Goal: Check status: Check status

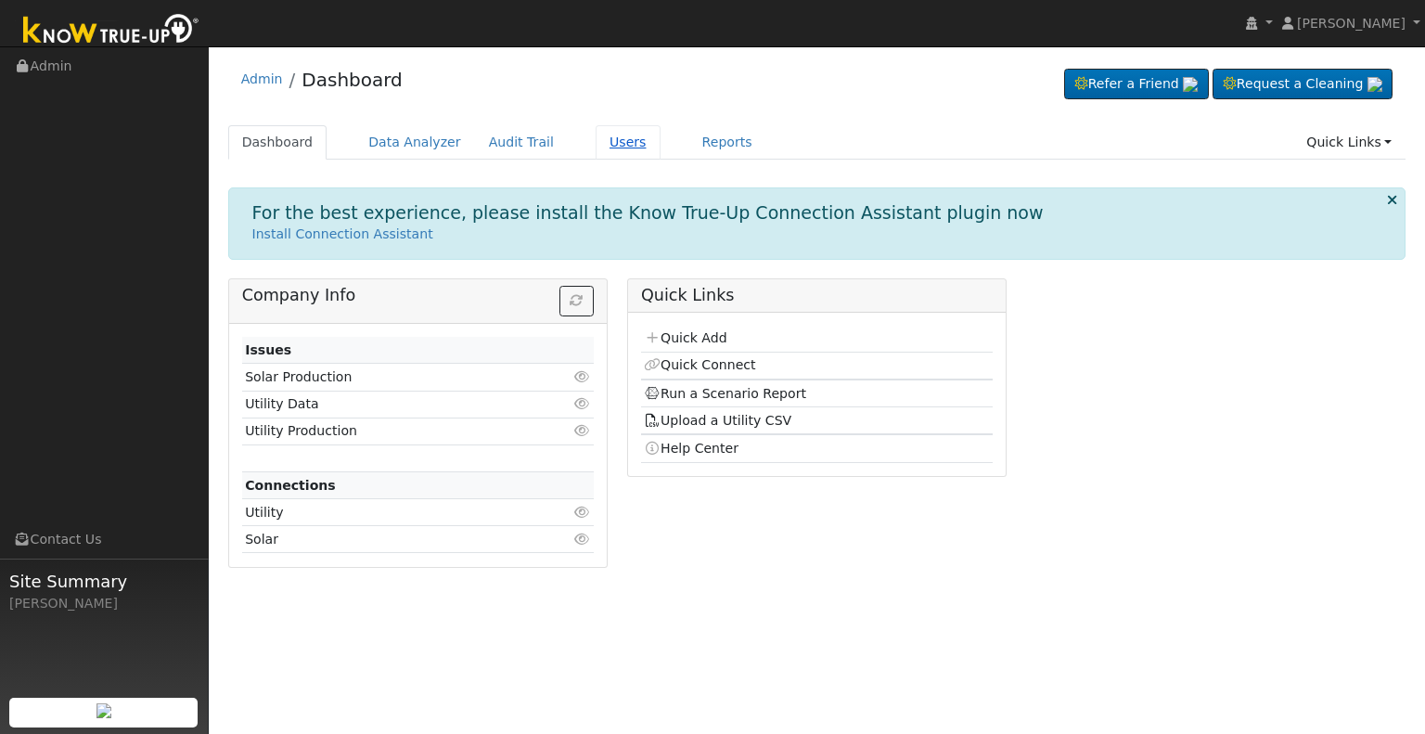
click at [599, 130] on link "Users" at bounding box center [628, 142] width 65 height 34
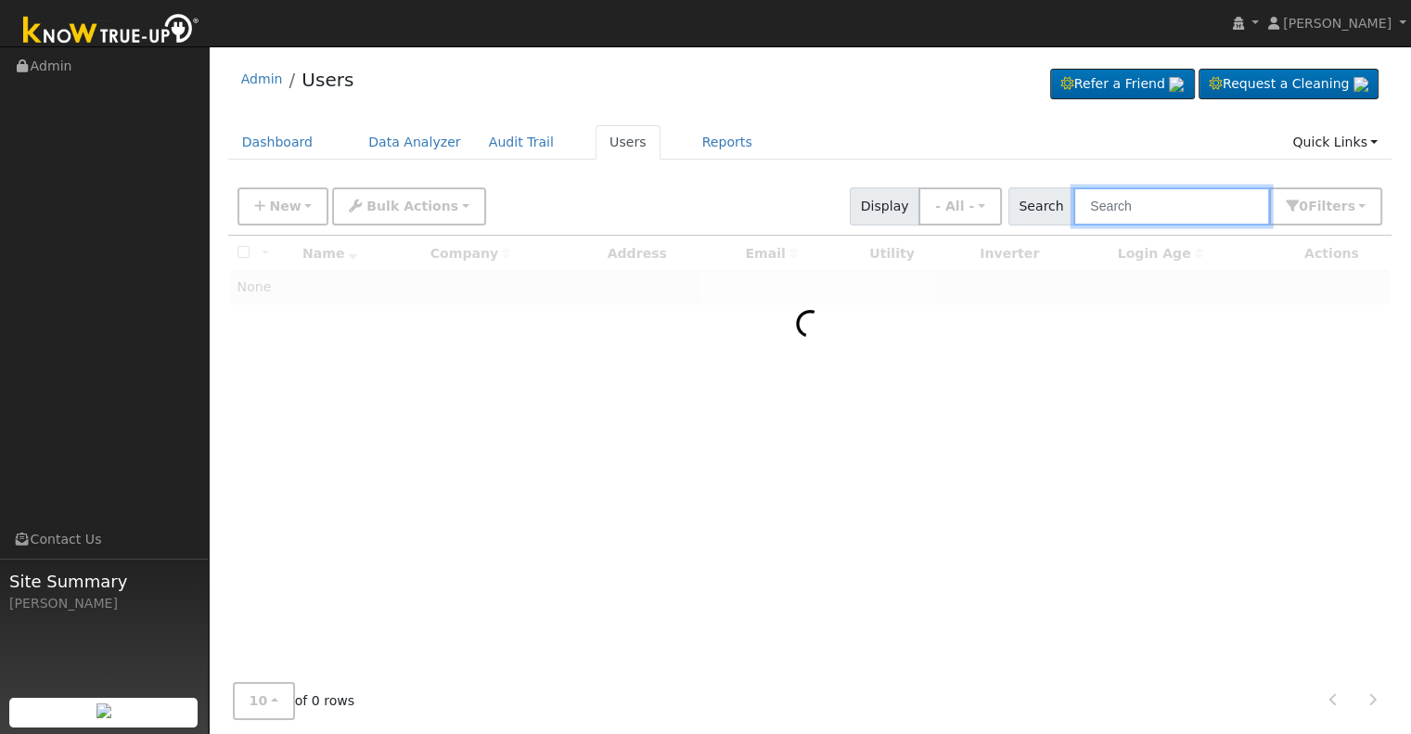
click at [1118, 214] on input "text" at bounding box center [1172, 206] width 197 height 38
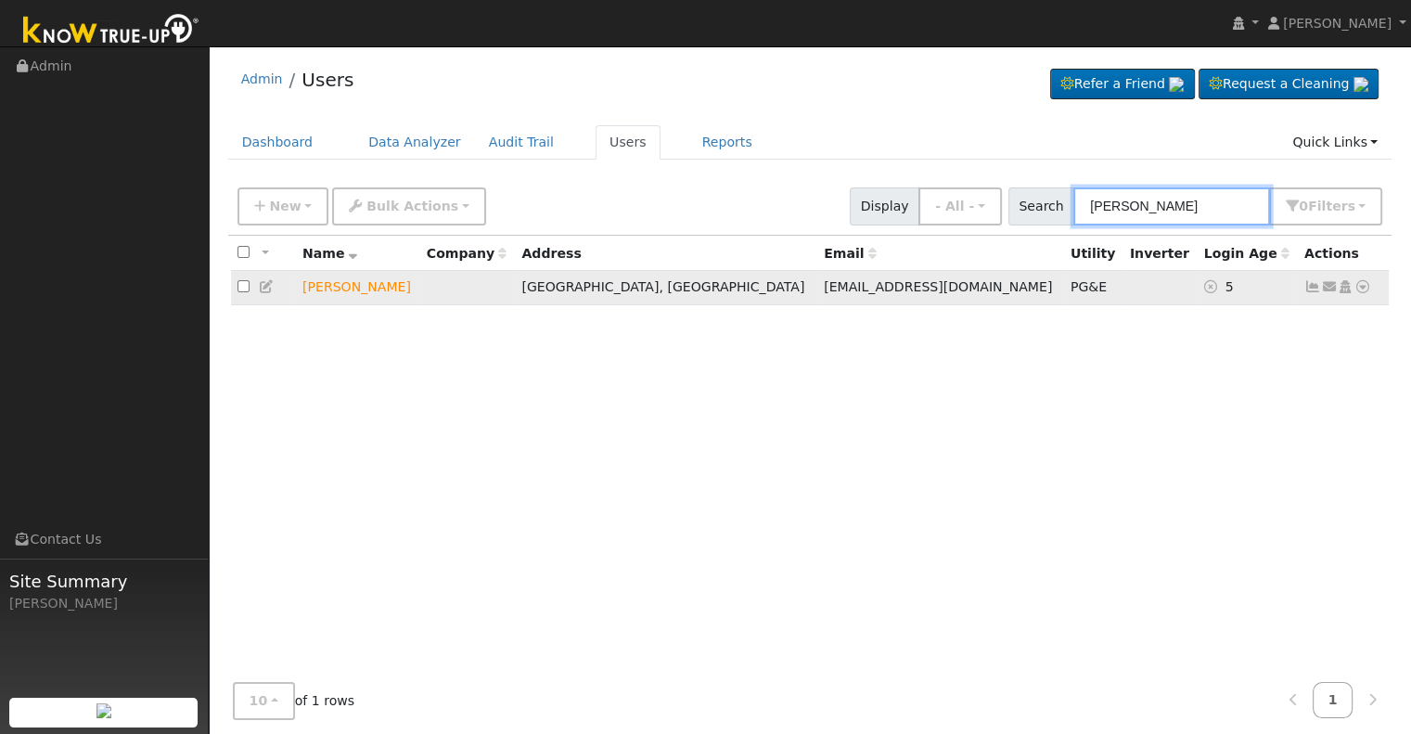
type input "[PERSON_NAME]"
click at [1363, 287] on icon at bounding box center [1363, 286] width 17 height 13
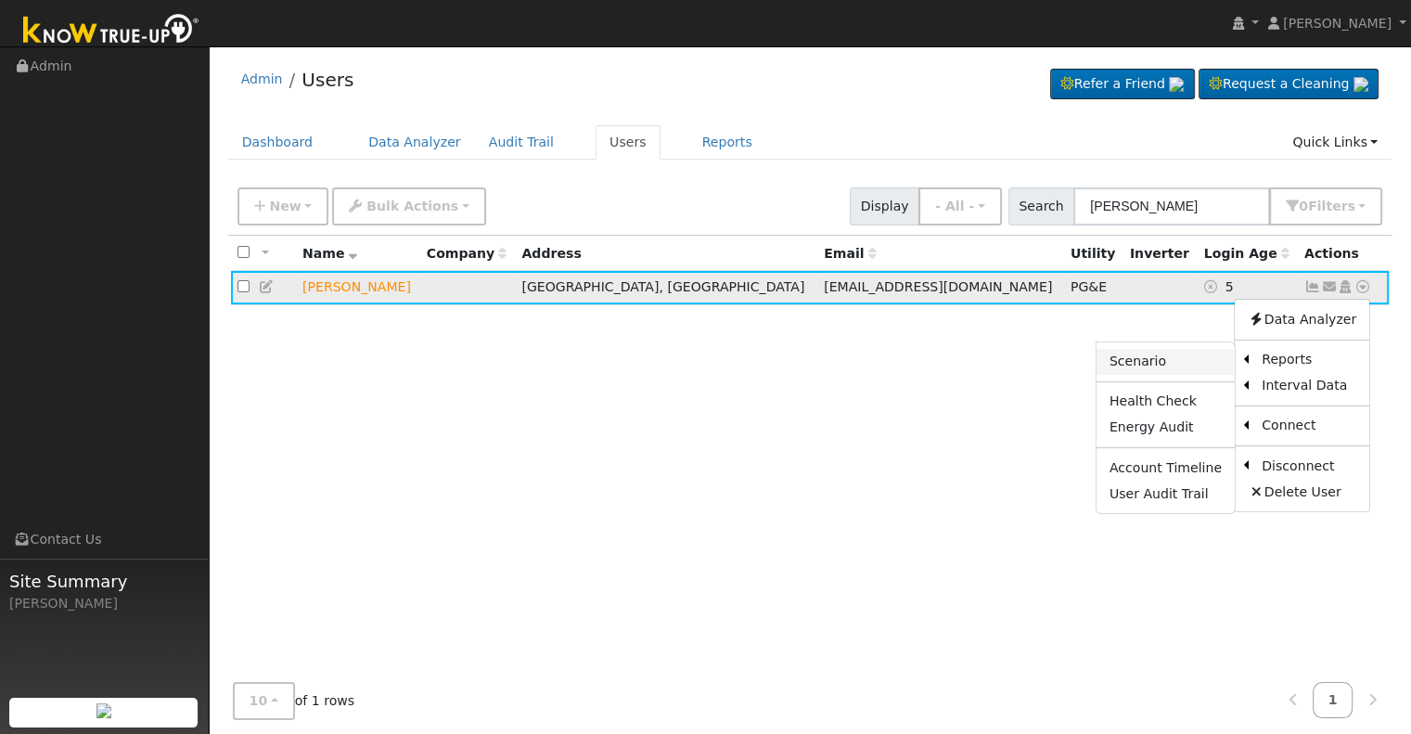
click at [1159, 364] on link "Scenario" at bounding box center [1166, 362] width 138 height 26
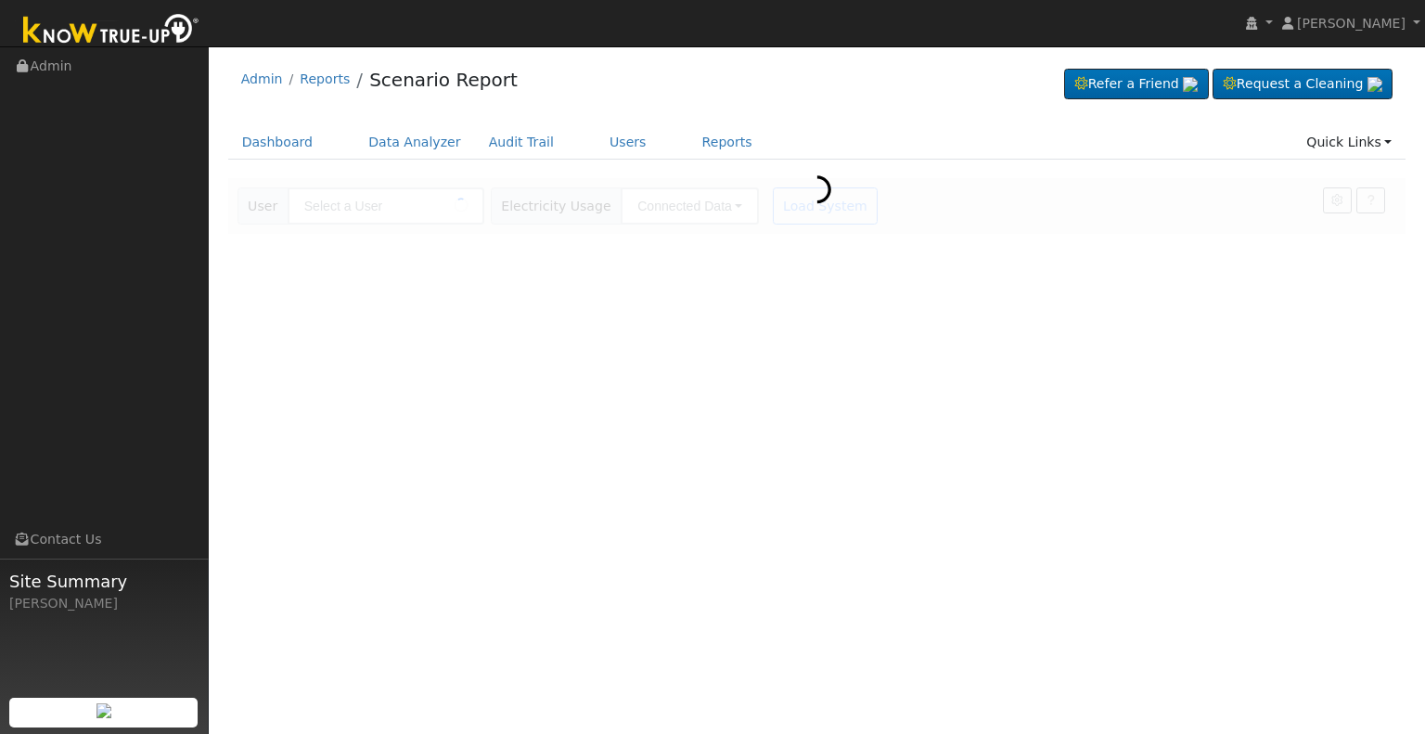
type input "[PERSON_NAME]"
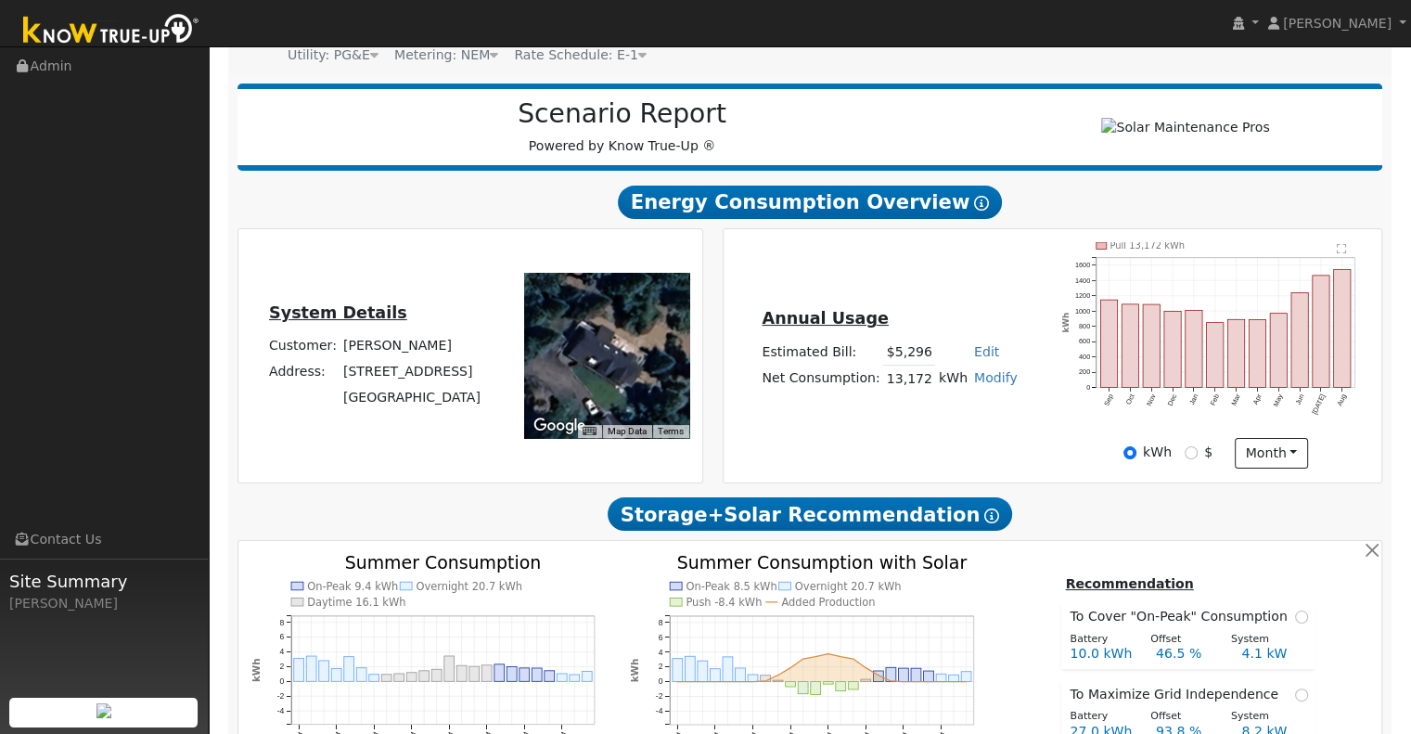
scroll to position [216, 0]
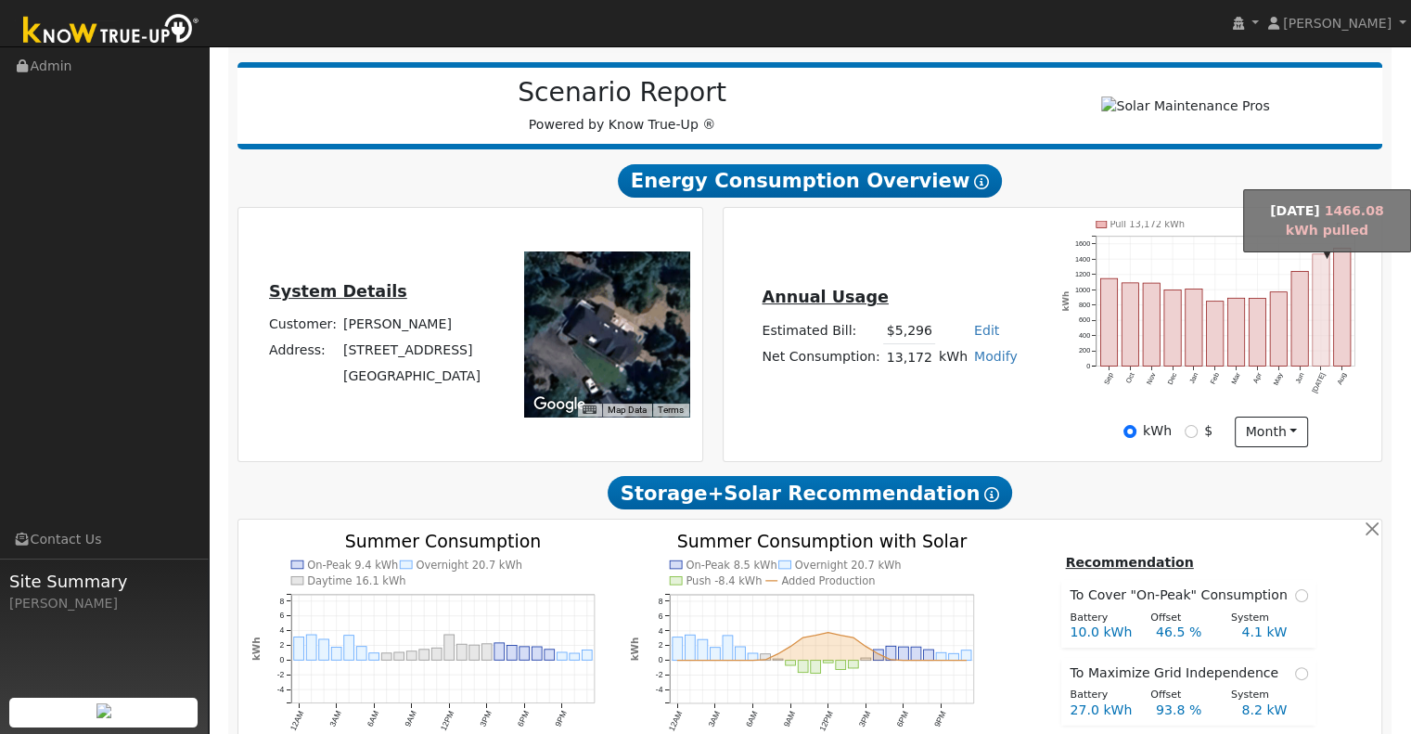
click at [1320, 323] on rect "onclick=""" at bounding box center [1321, 310] width 17 height 112
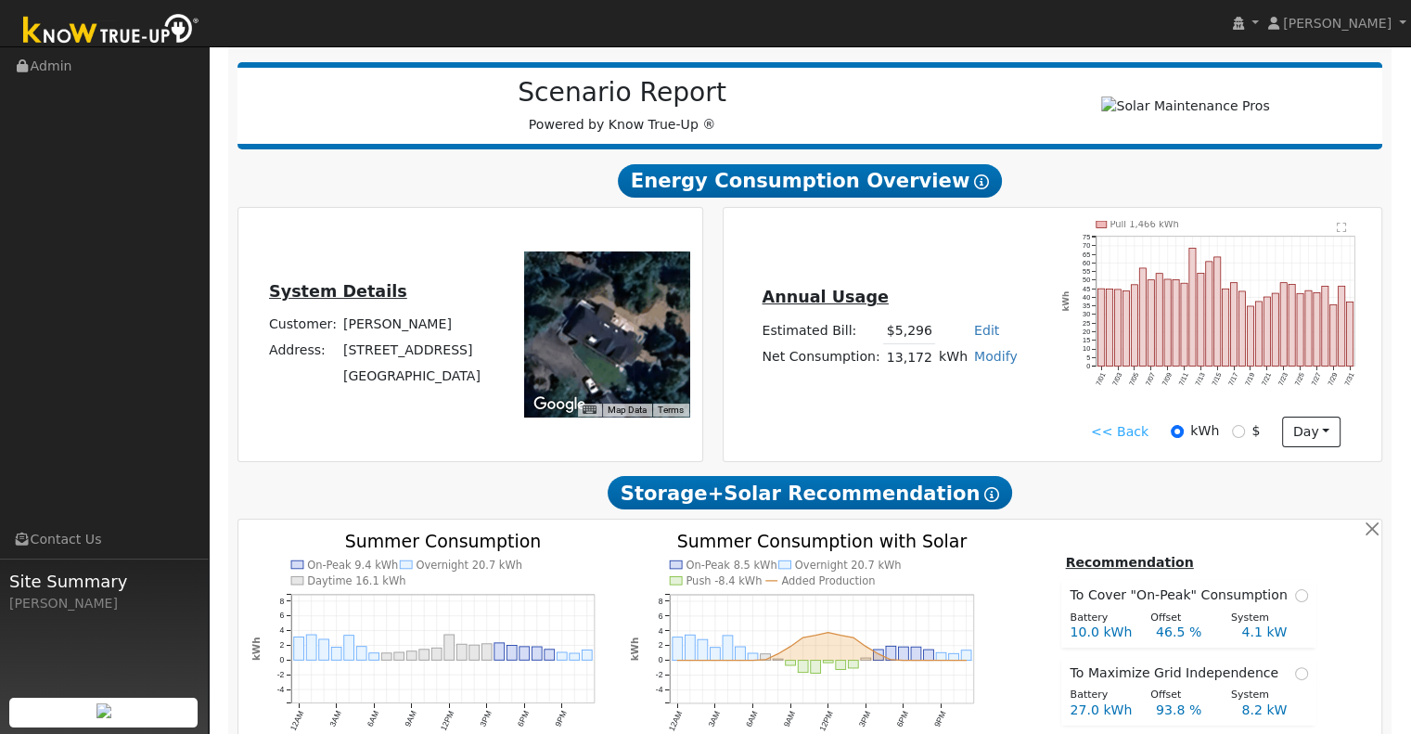
click at [1106, 433] on link "<< Back" at bounding box center [1120, 431] width 58 height 19
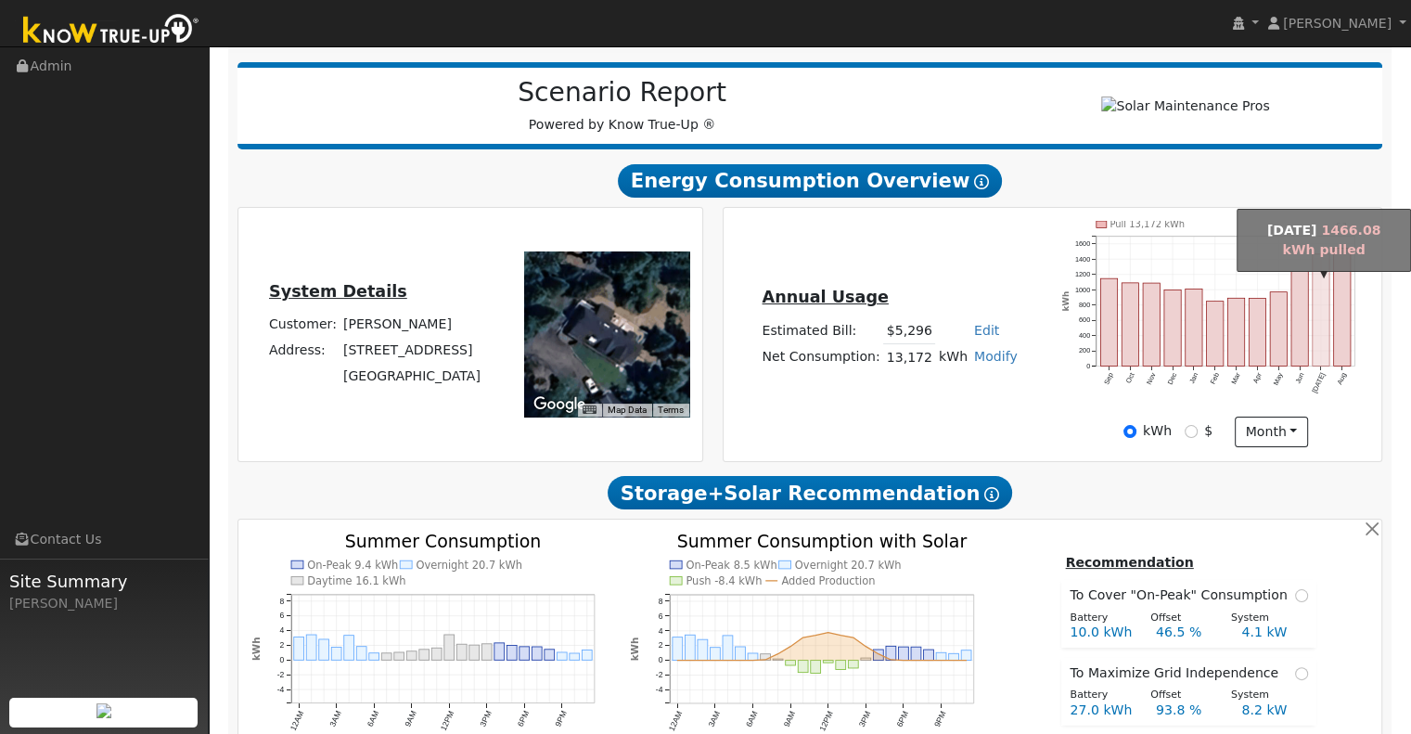
click at [1320, 322] on rect "onclick=""" at bounding box center [1321, 310] width 17 height 112
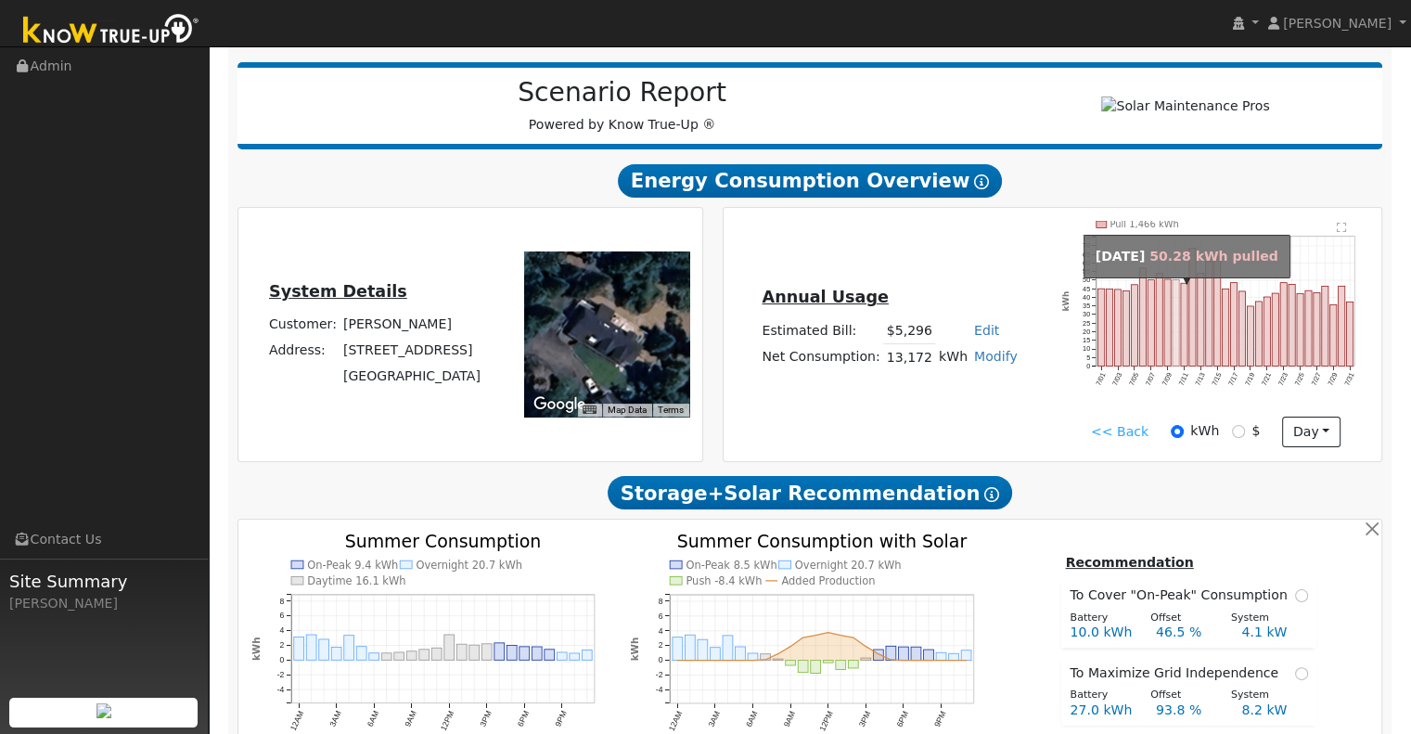
click at [1175, 302] on rect "onclick=""" at bounding box center [1176, 322] width 6 height 86
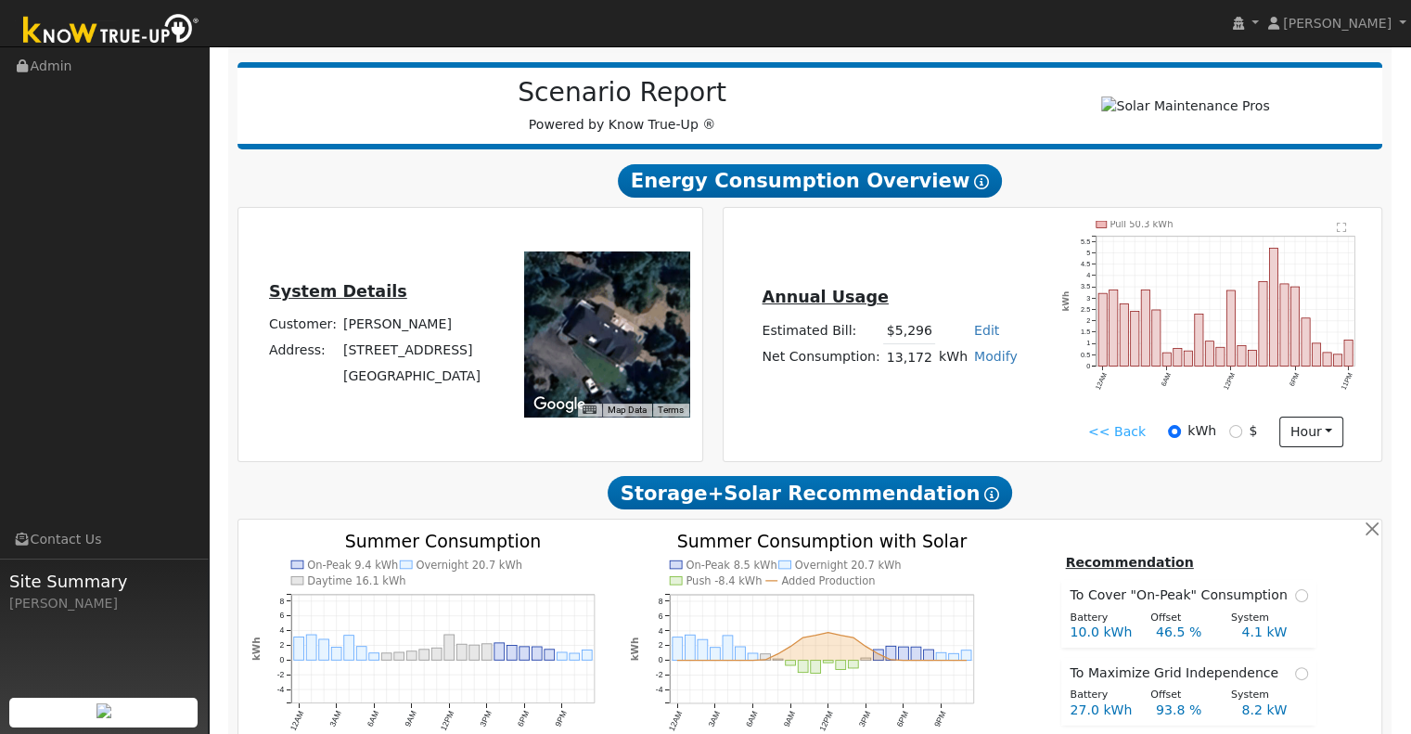
click at [1099, 436] on link "<< Back" at bounding box center [1117, 431] width 58 height 19
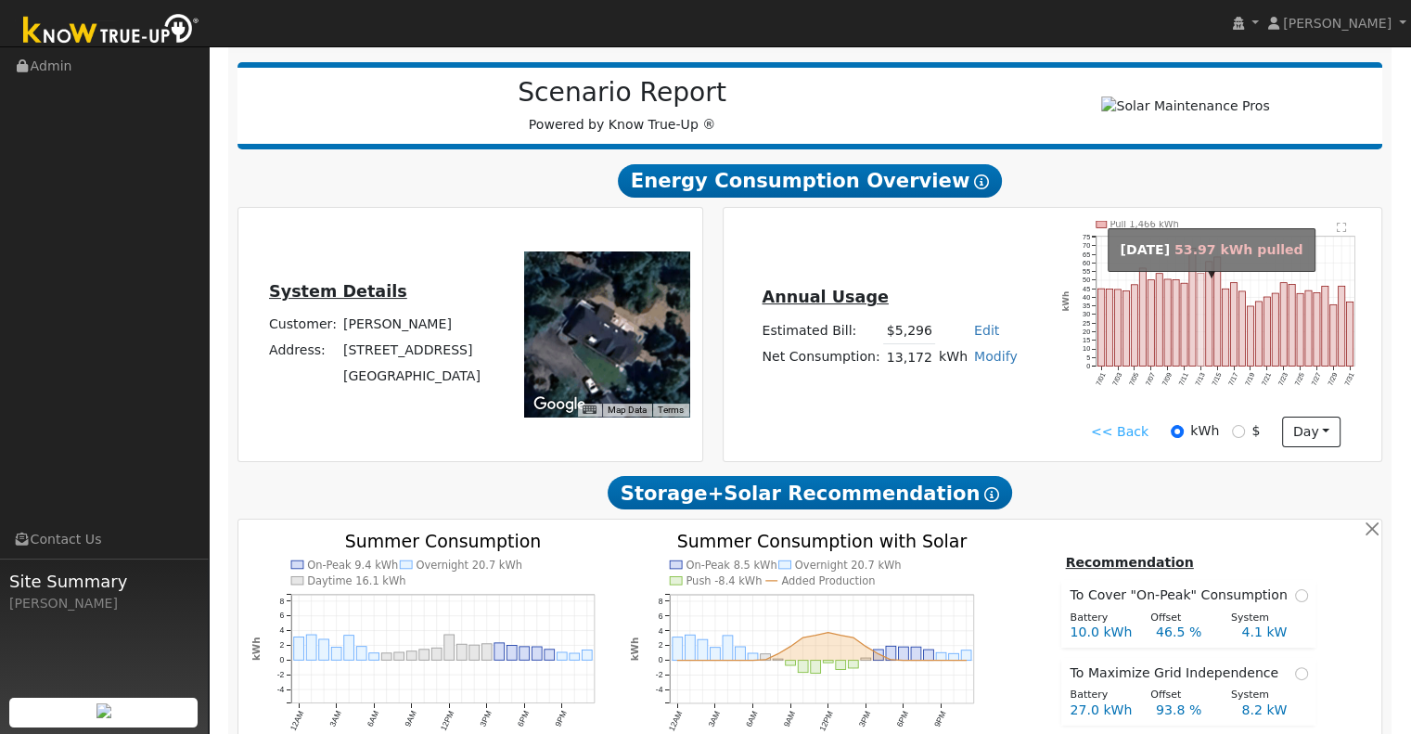
click at [1199, 329] on rect "onclick=""" at bounding box center [1201, 320] width 6 height 93
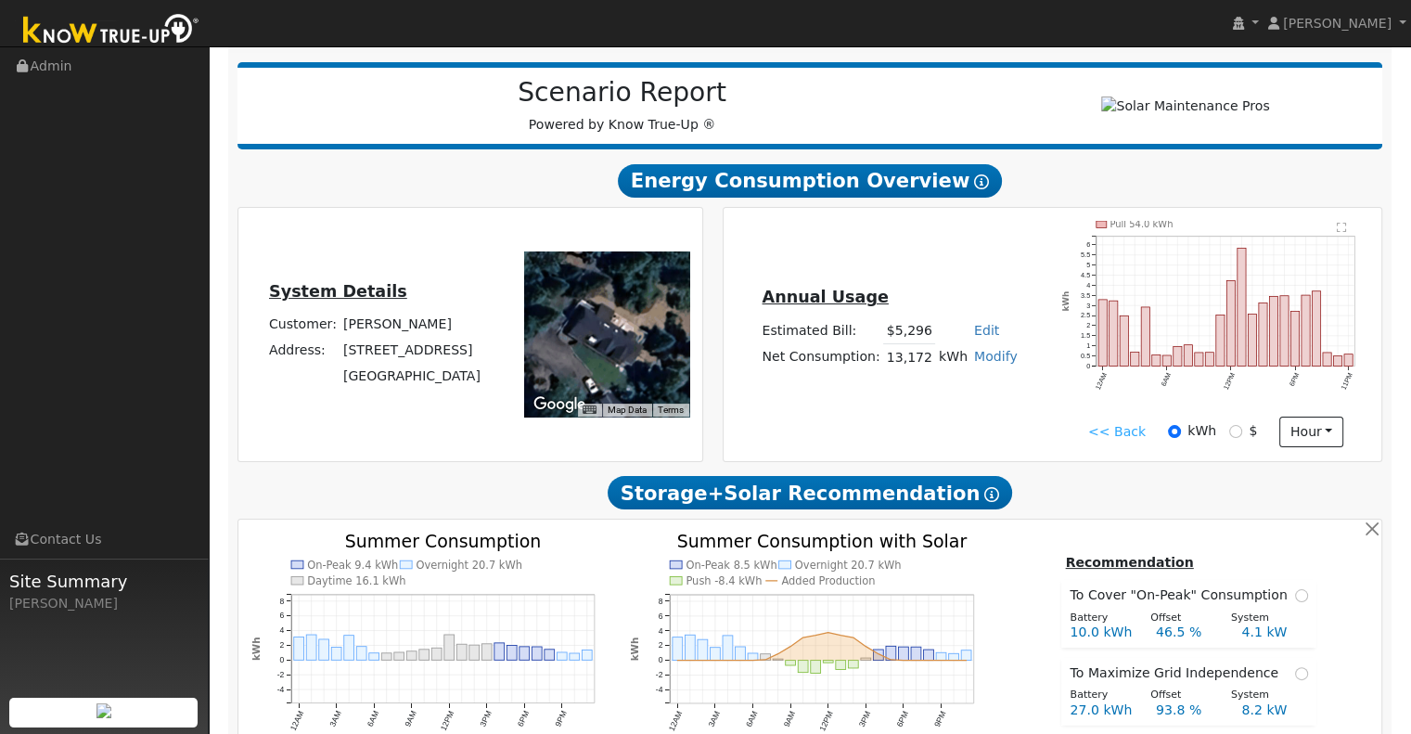
click at [1113, 433] on link "<< Back" at bounding box center [1117, 431] width 58 height 19
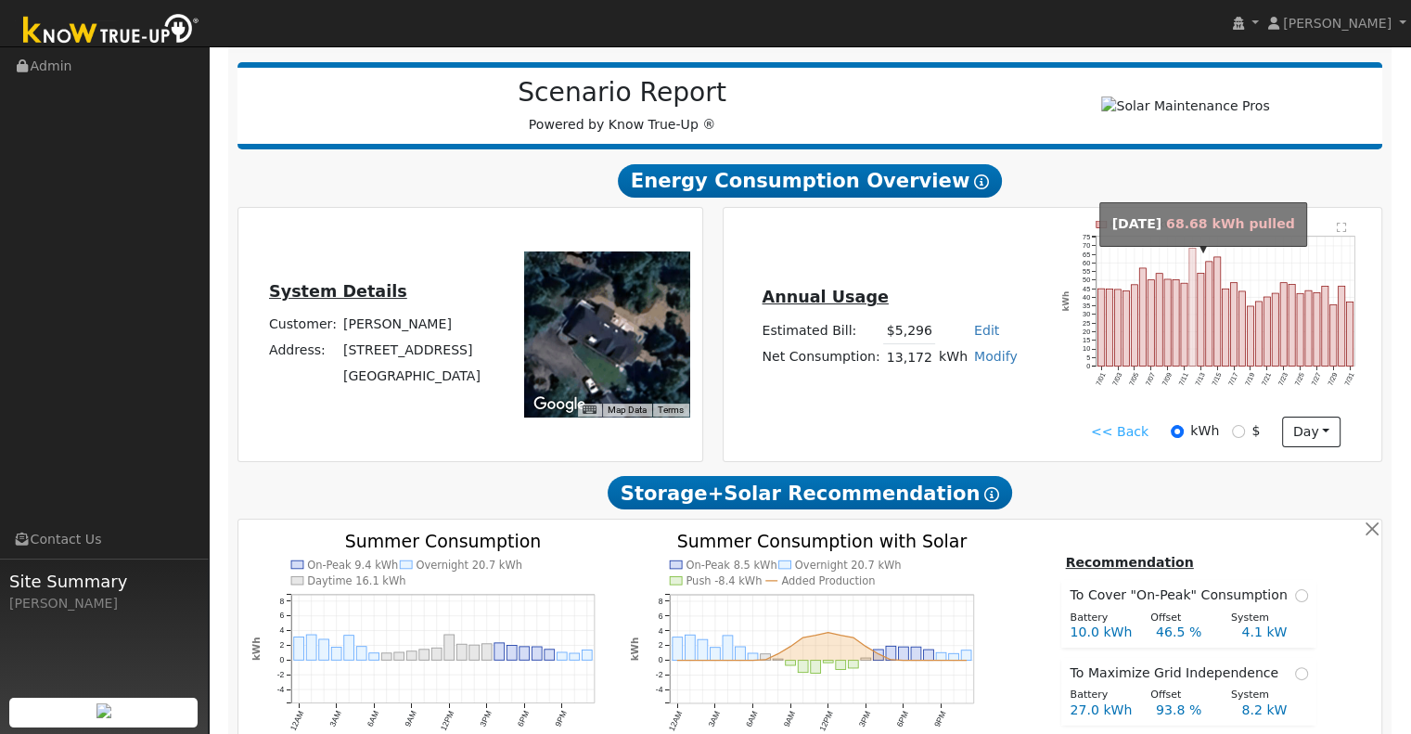
click at [1191, 270] on rect "onclick=""" at bounding box center [1193, 307] width 6 height 118
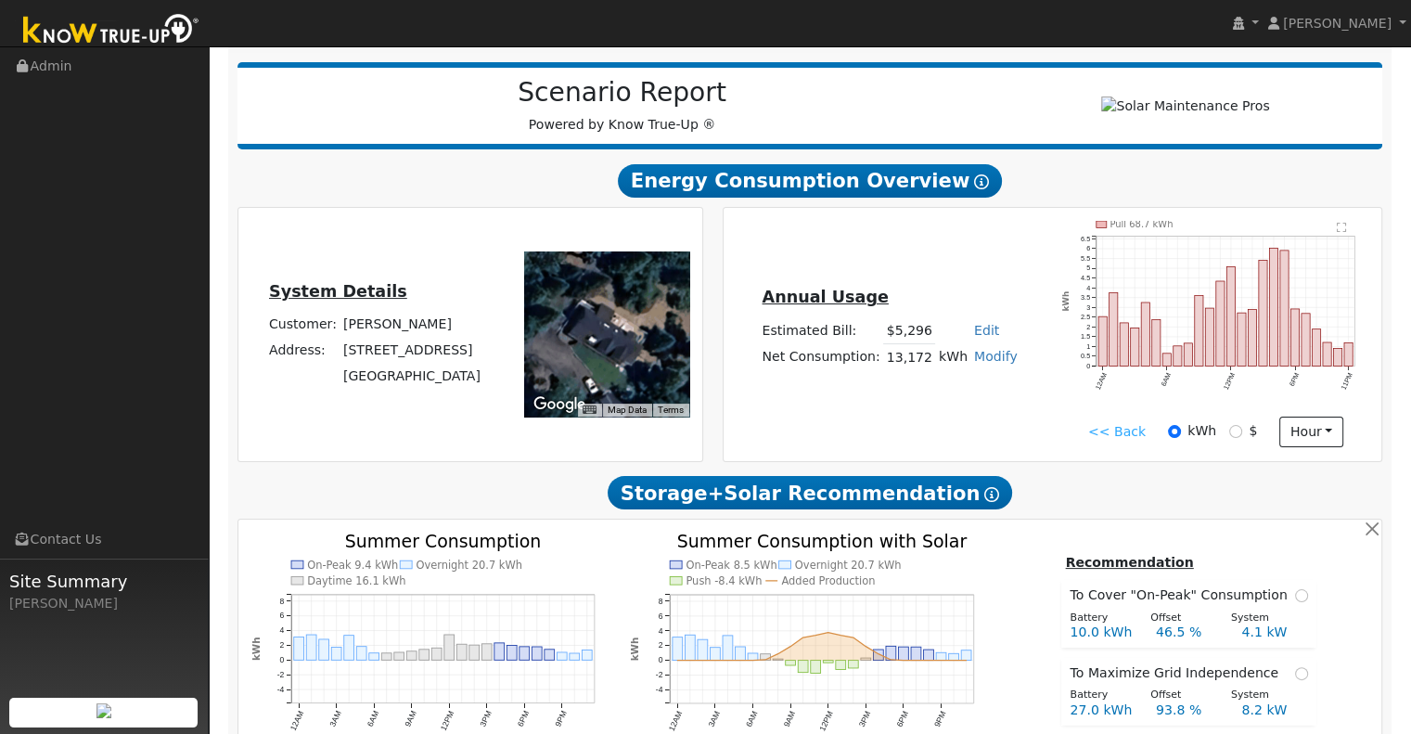
click at [1109, 438] on link "<< Back" at bounding box center [1117, 431] width 58 height 19
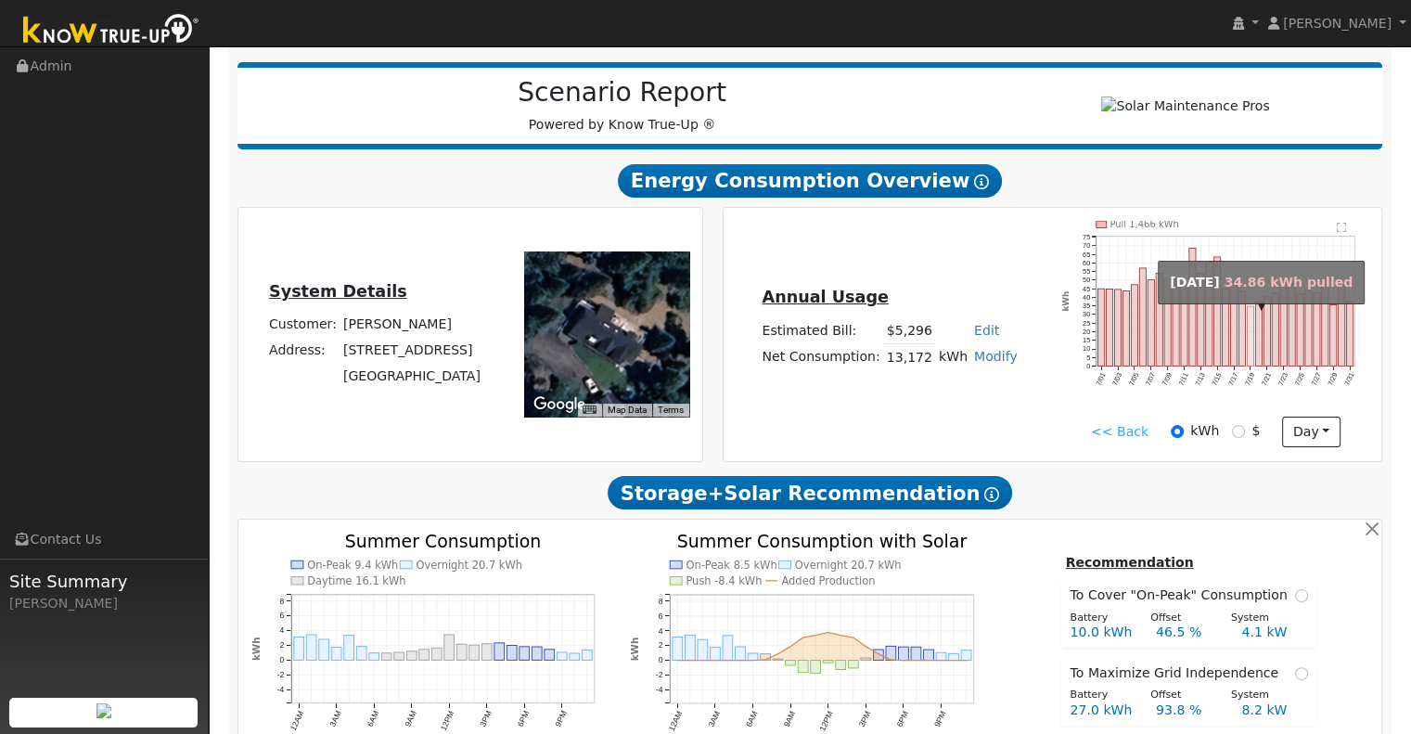
click at [1251, 332] on rect "onclick=""" at bounding box center [1251, 336] width 6 height 60
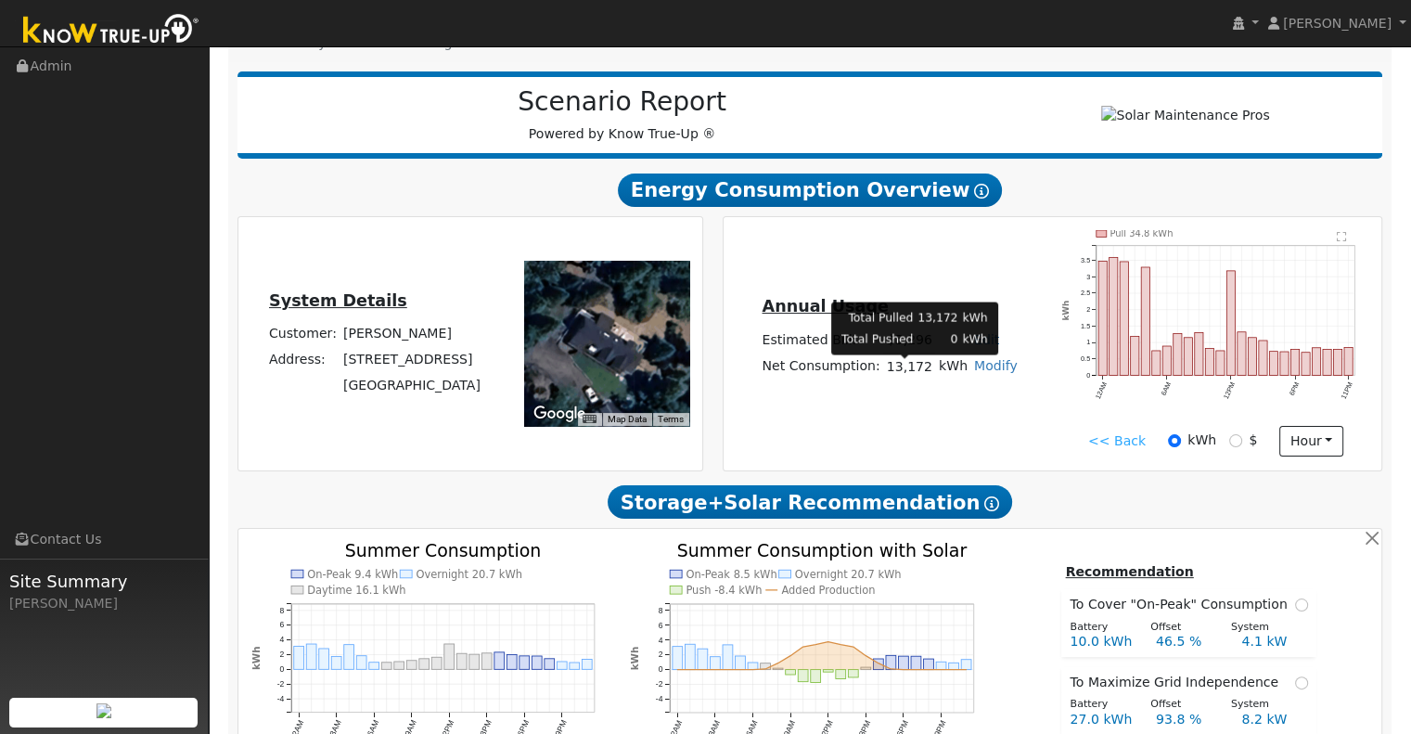
scroll to position [123, 0]
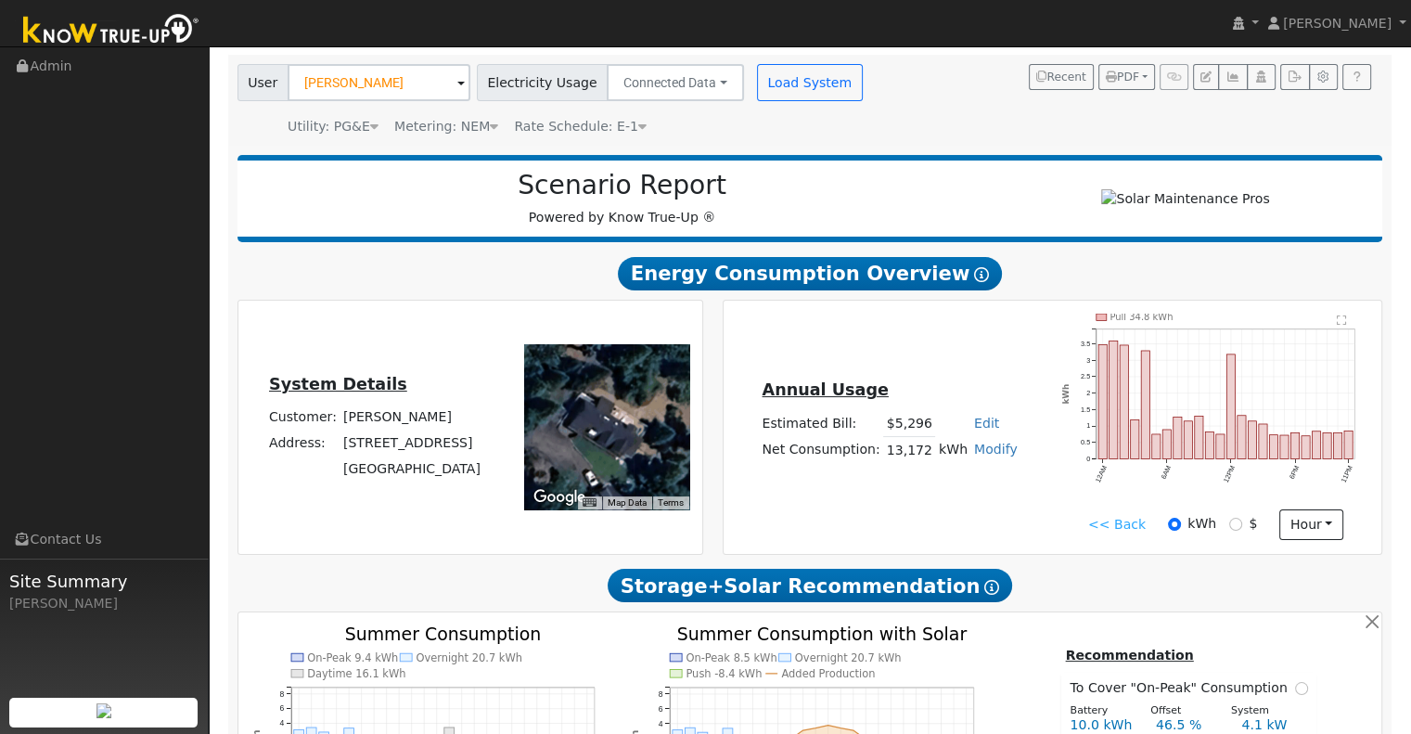
click at [1099, 533] on link "<< Back" at bounding box center [1117, 524] width 58 height 19
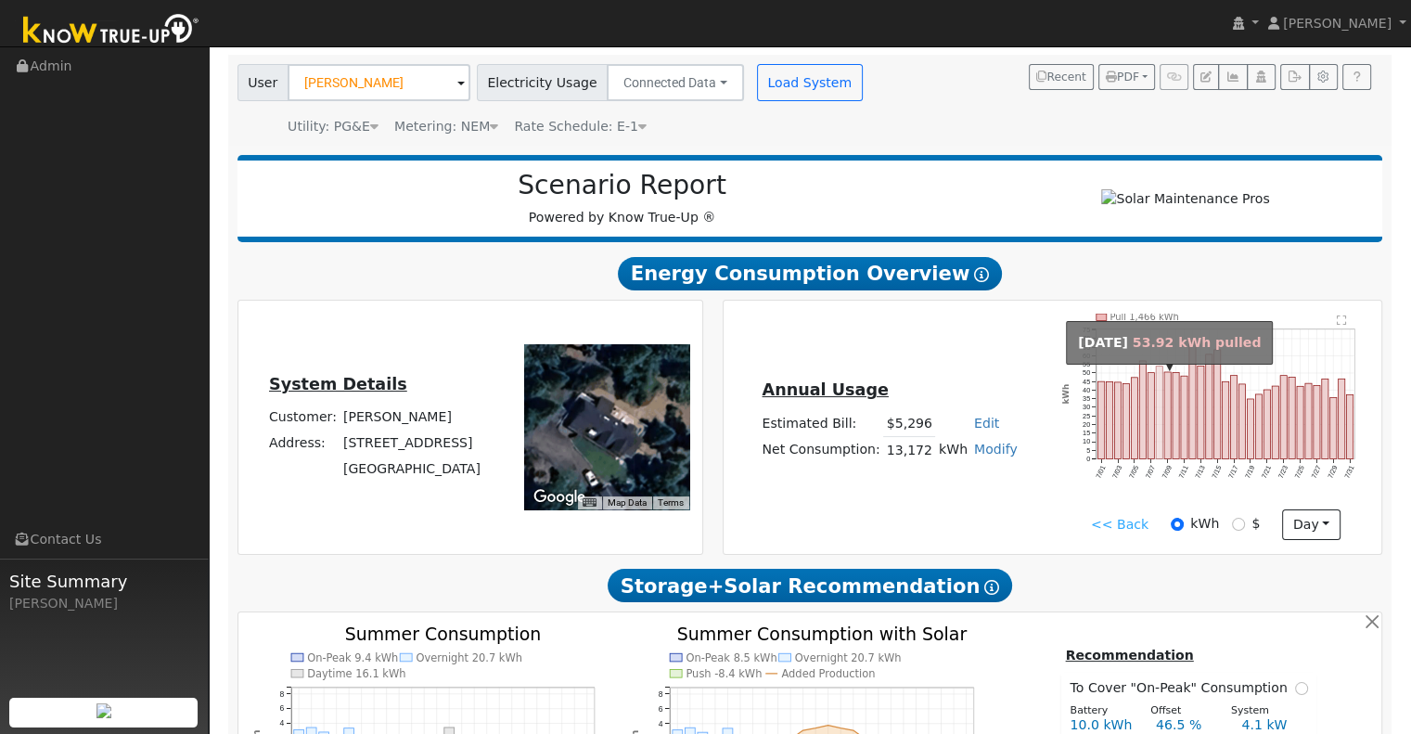
click at [1159, 393] on rect "onclick=""" at bounding box center [1159, 413] width 6 height 93
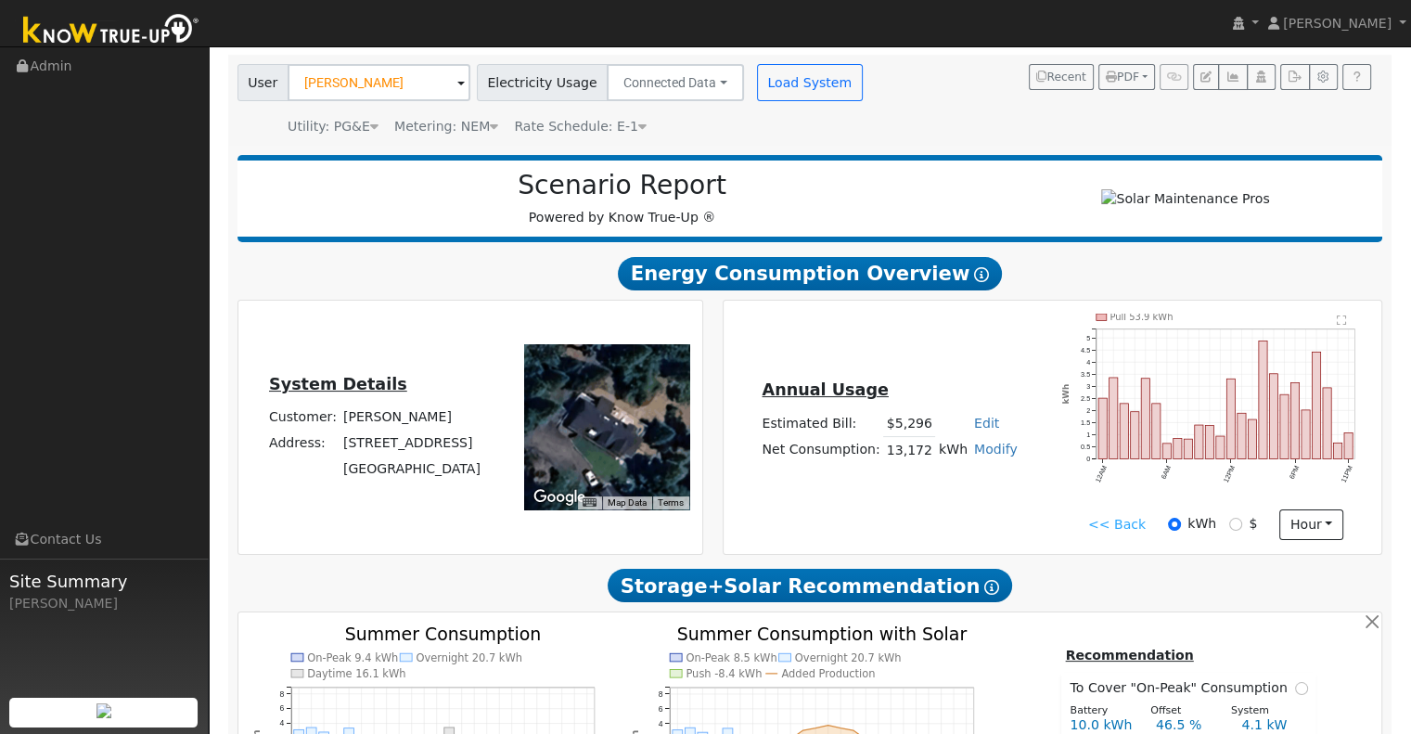
click at [1102, 530] on link "<< Back" at bounding box center [1117, 524] width 58 height 19
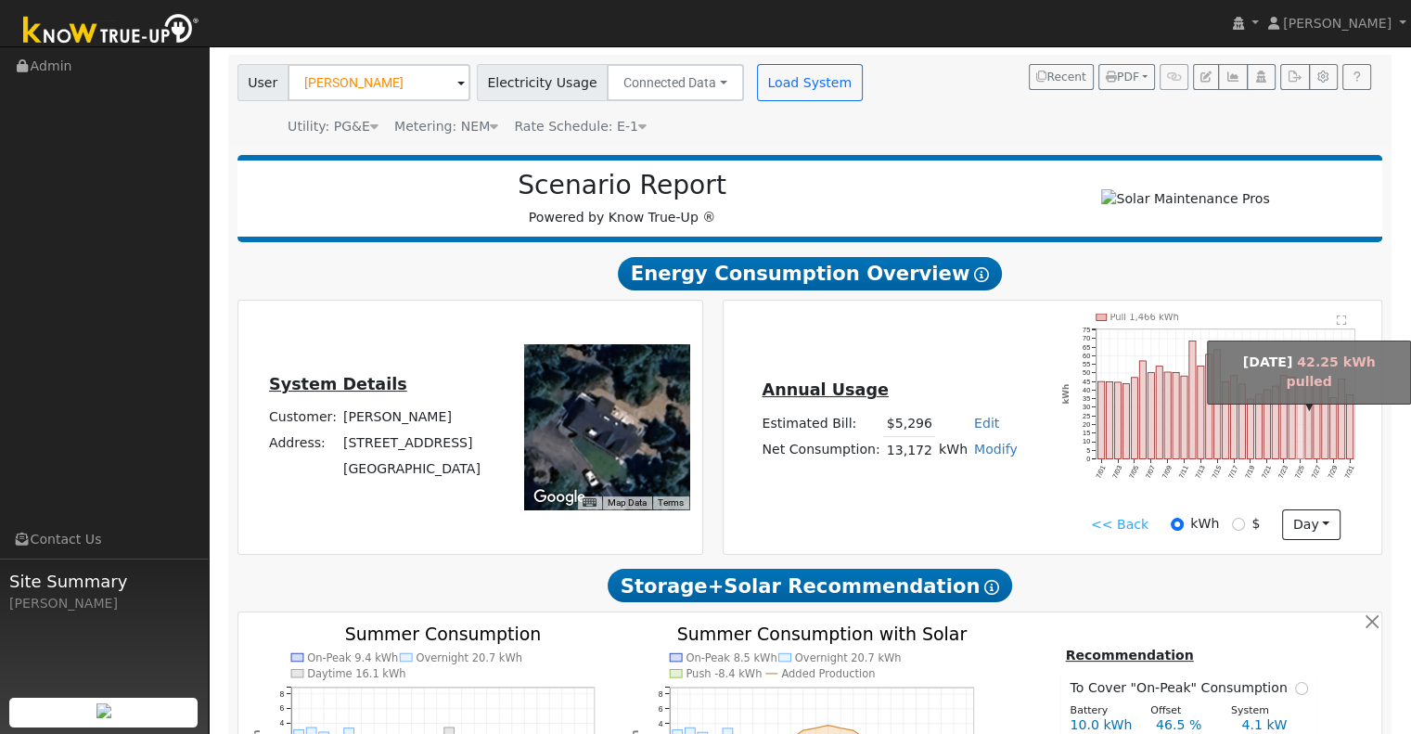
click at [1299, 429] on rect "onclick=""" at bounding box center [1300, 422] width 6 height 72
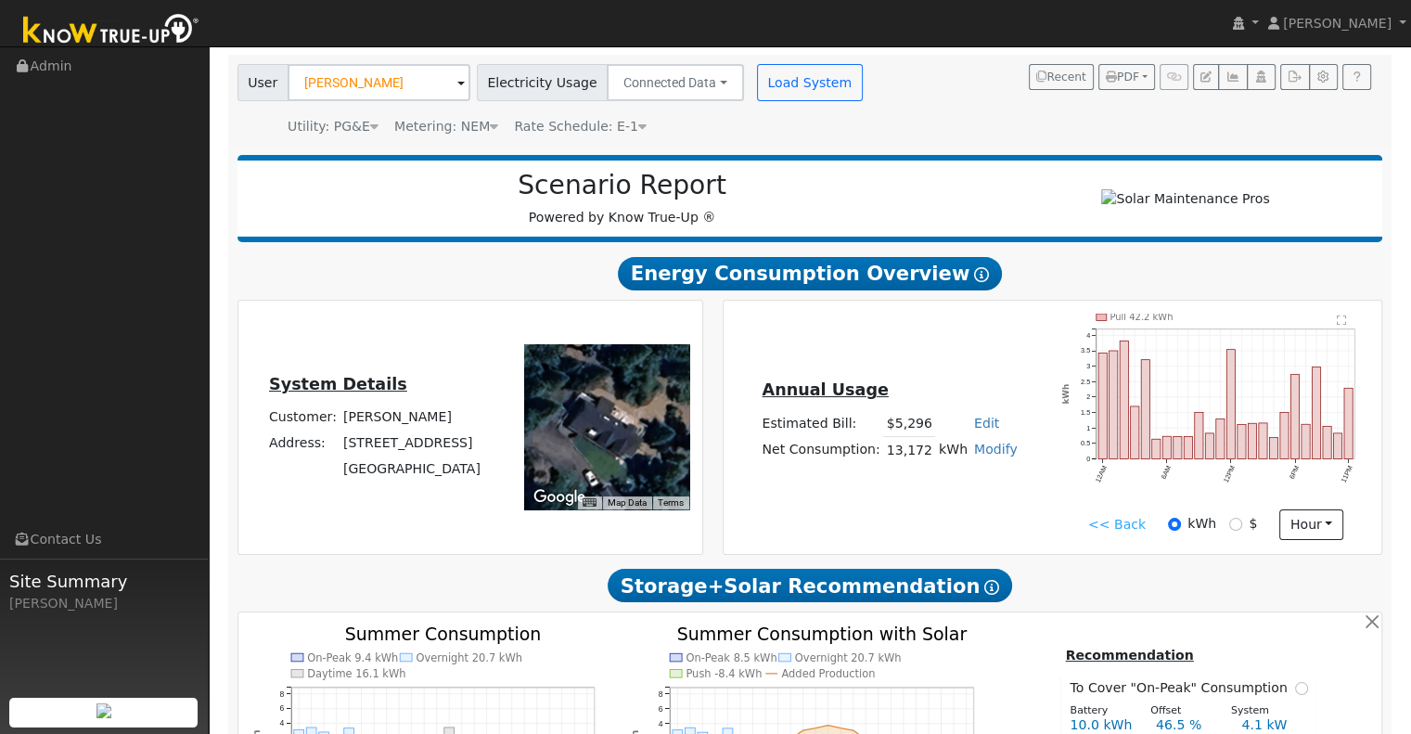
click at [1103, 530] on link "<< Back" at bounding box center [1117, 524] width 58 height 19
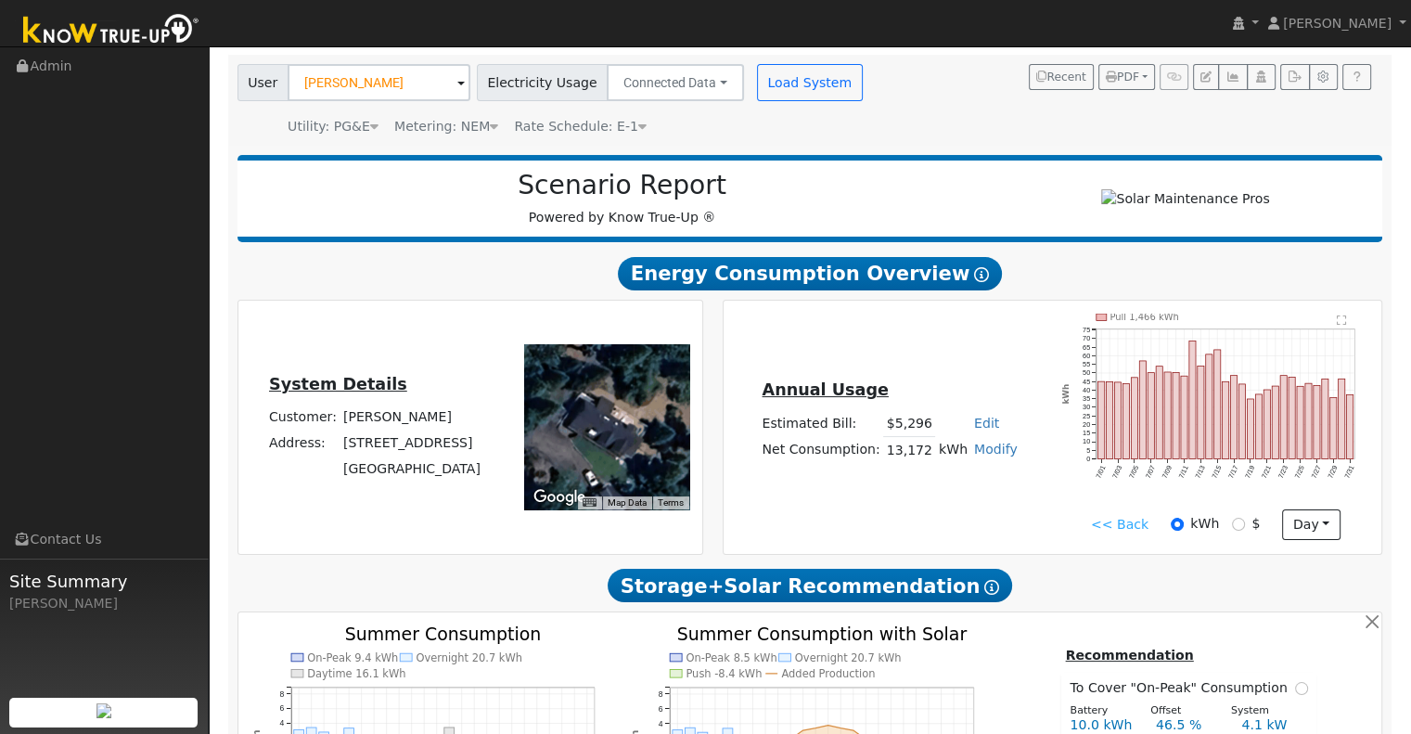
click at [1111, 530] on link "<< Back" at bounding box center [1120, 524] width 58 height 19
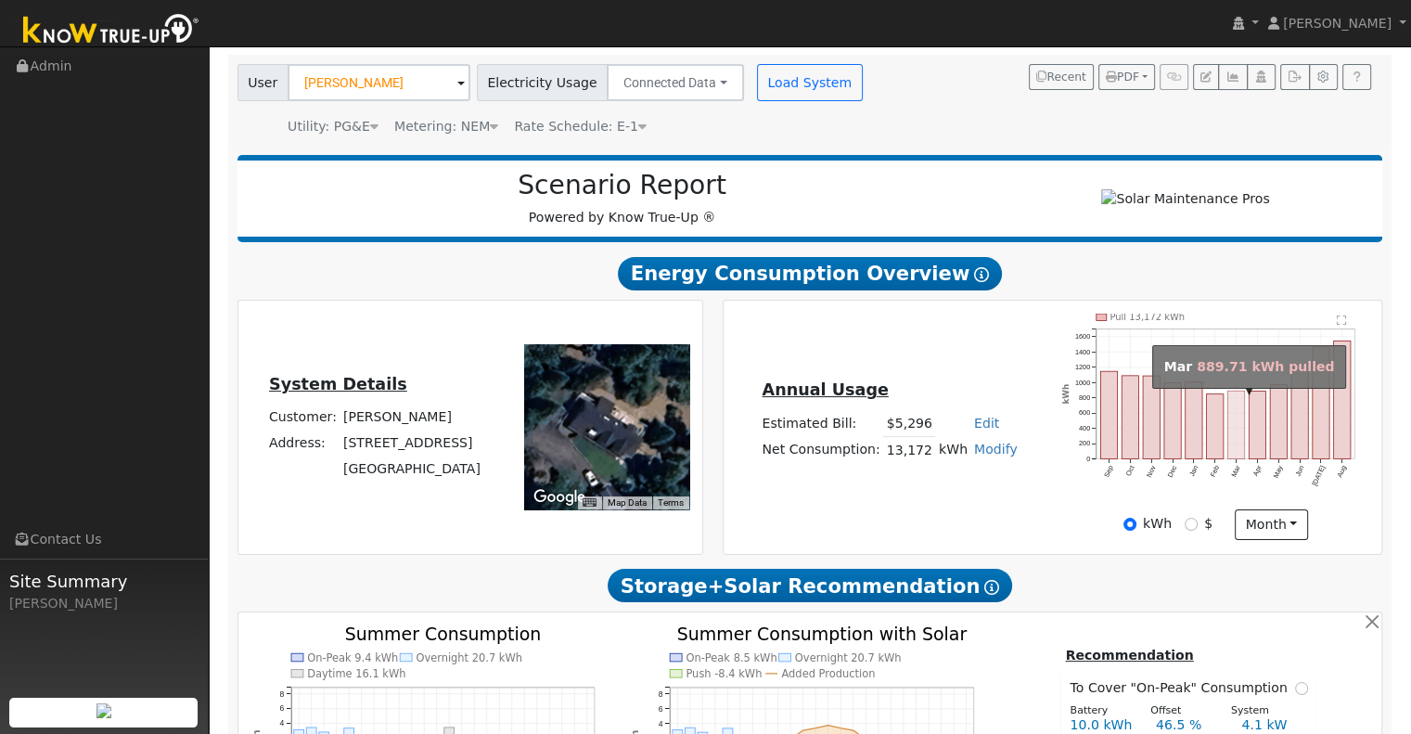
click at [1236, 419] on rect "onclick=""" at bounding box center [1237, 425] width 17 height 68
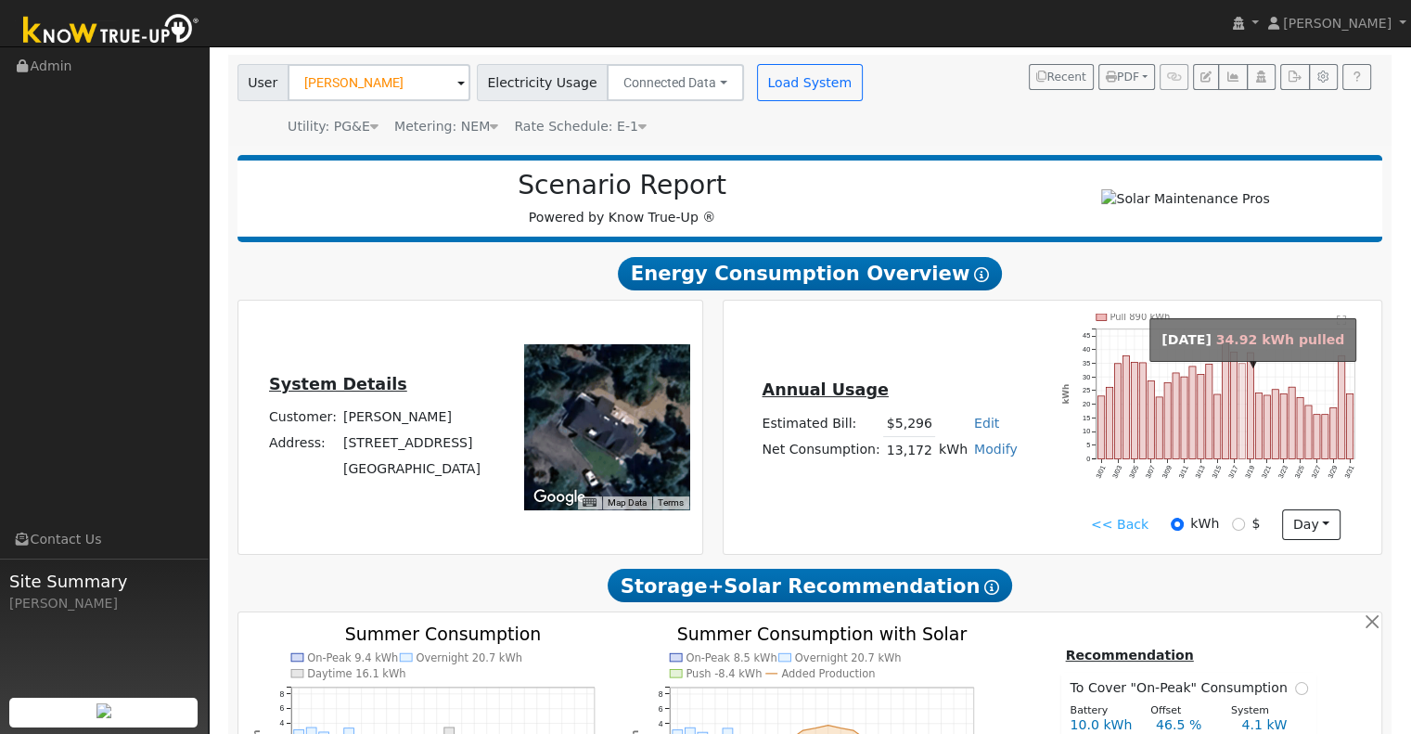
click at [1240, 427] on rect "onclick=""" at bounding box center [1243, 412] width 6 height 96
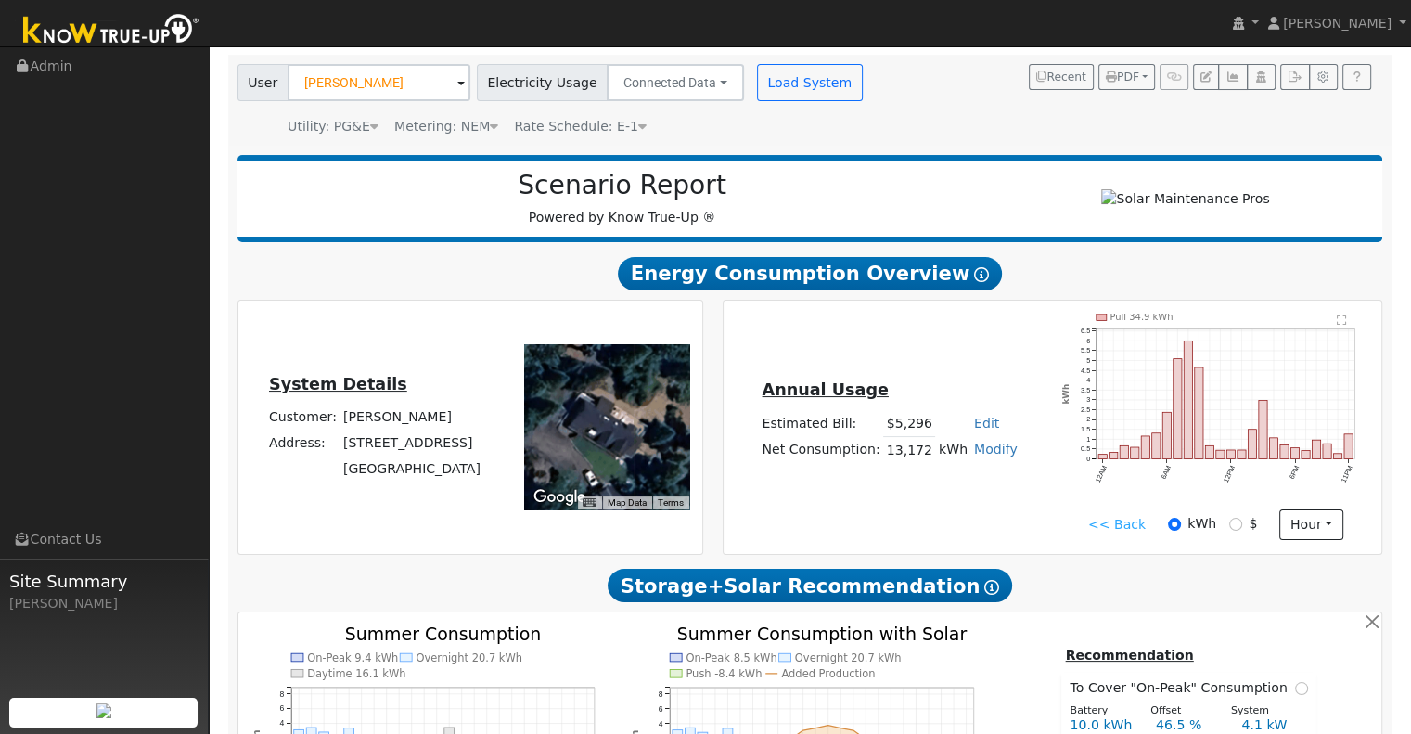
click at [1111, 525] on link "<< Back" at bounding box center [1117, 524] width 58 height 19
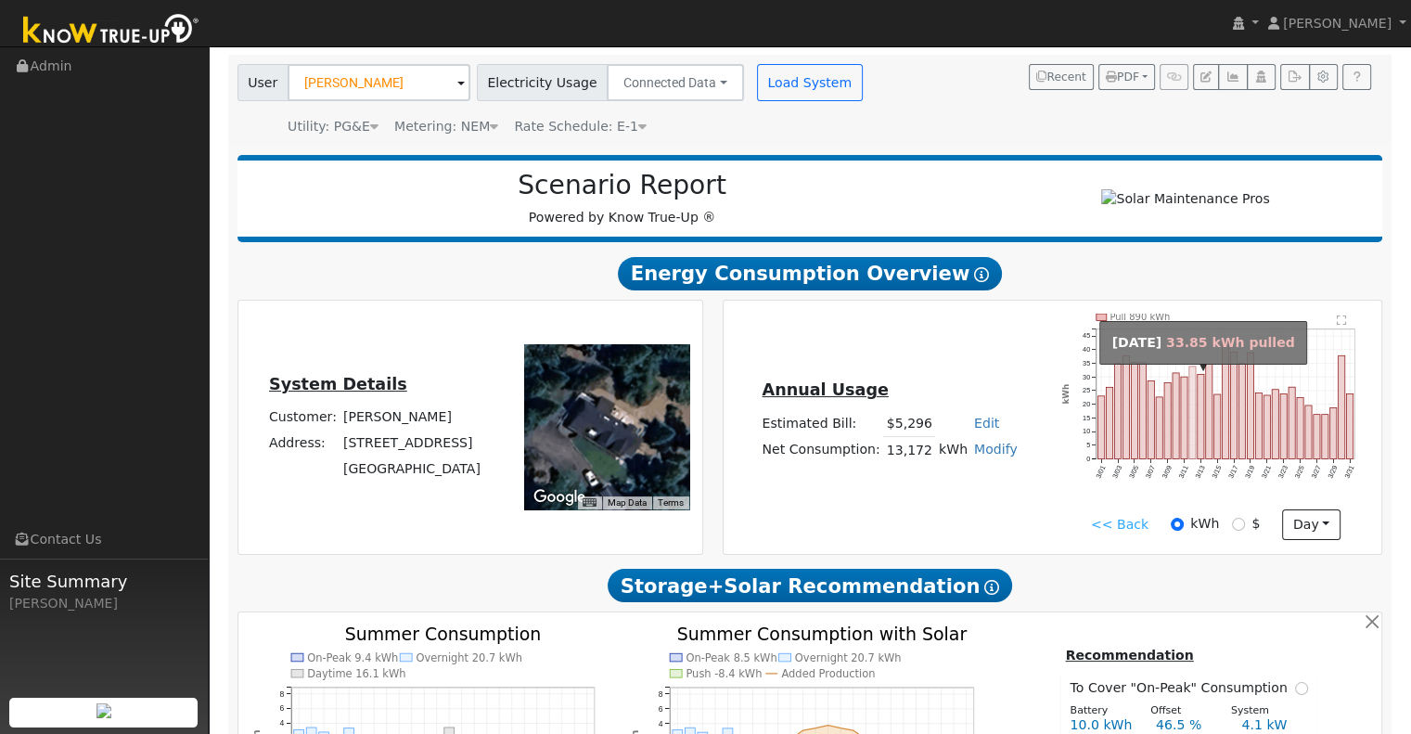
click at [1191, 425] on rect "onclick=""" at bounding box center [1193, 413] width 6 height 93
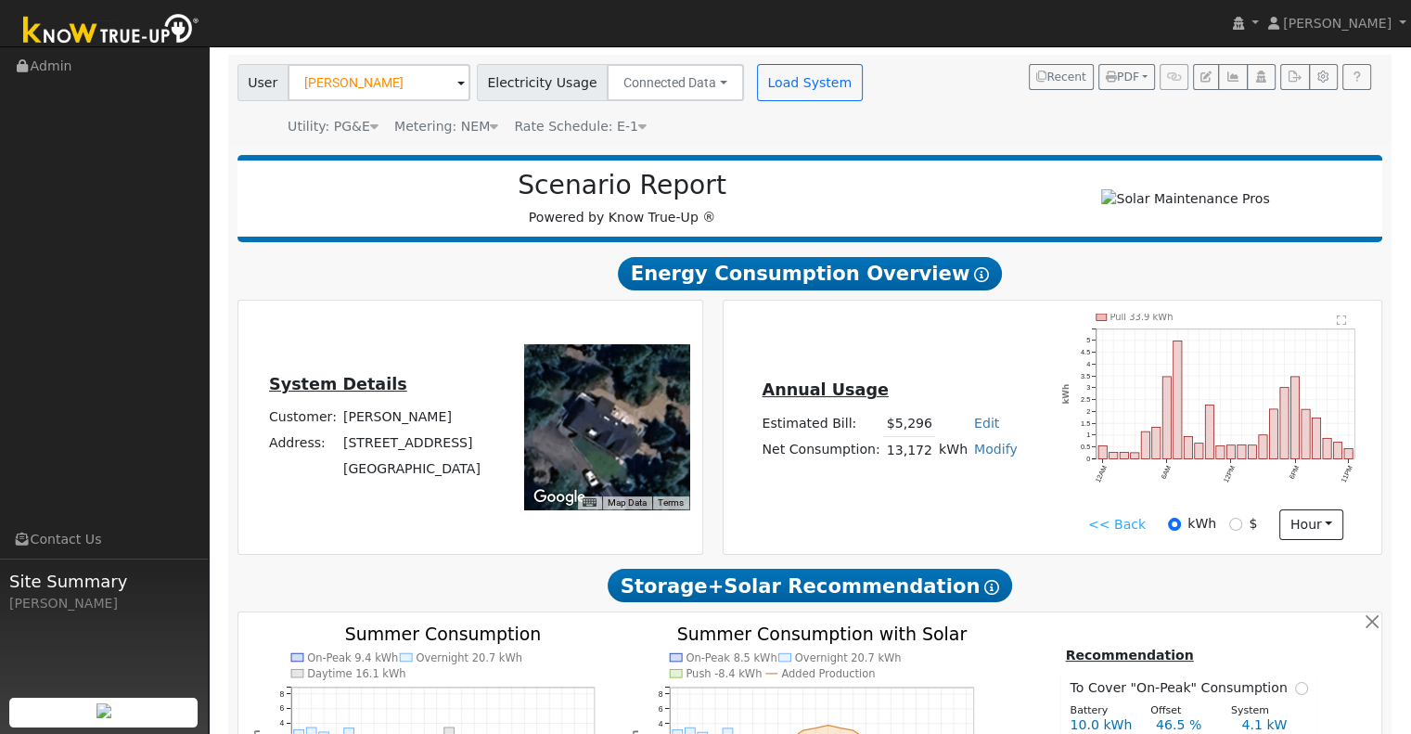
click at [1099, 526] on link "<< Back" at bounding box center [1117, 524] width 58 height 19
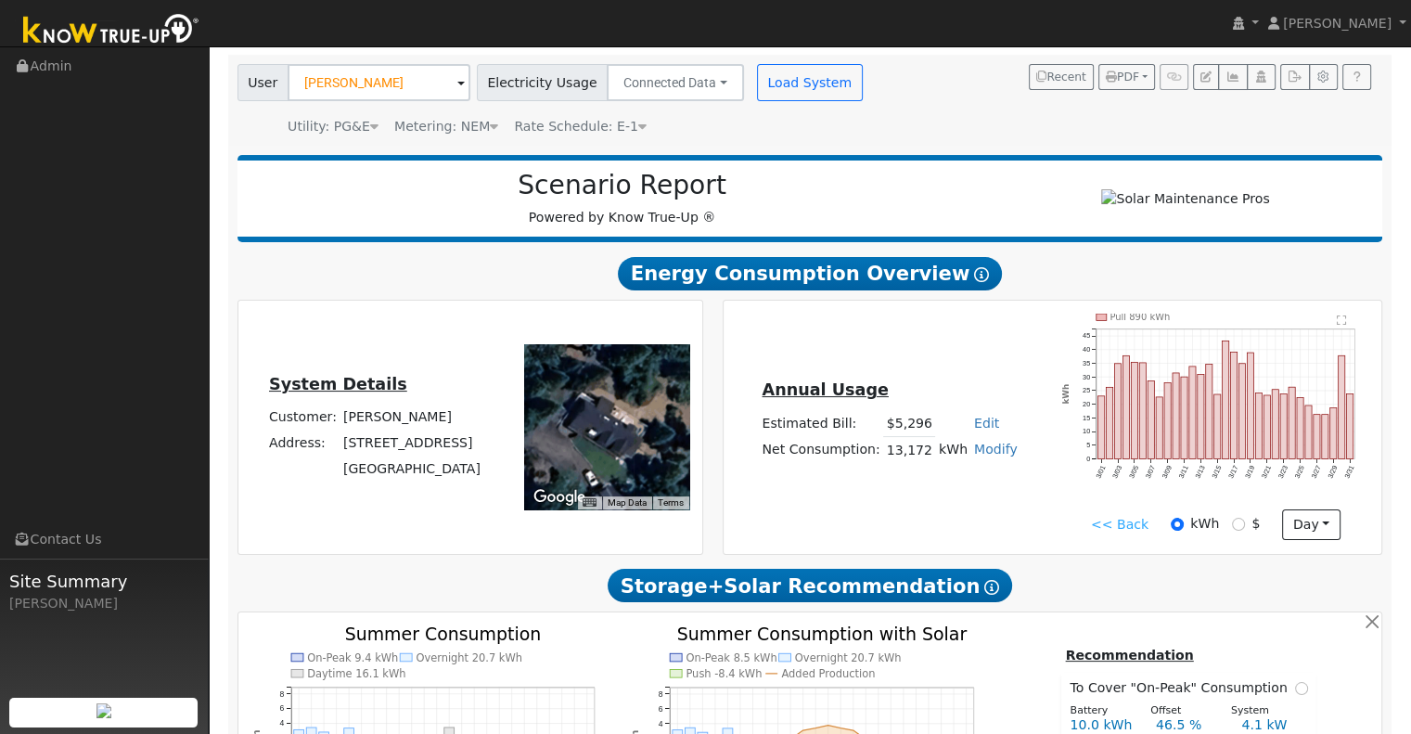
click at [1106, 526] on link "<< Back" at bounding box center [1120, 524] width 58 height 19
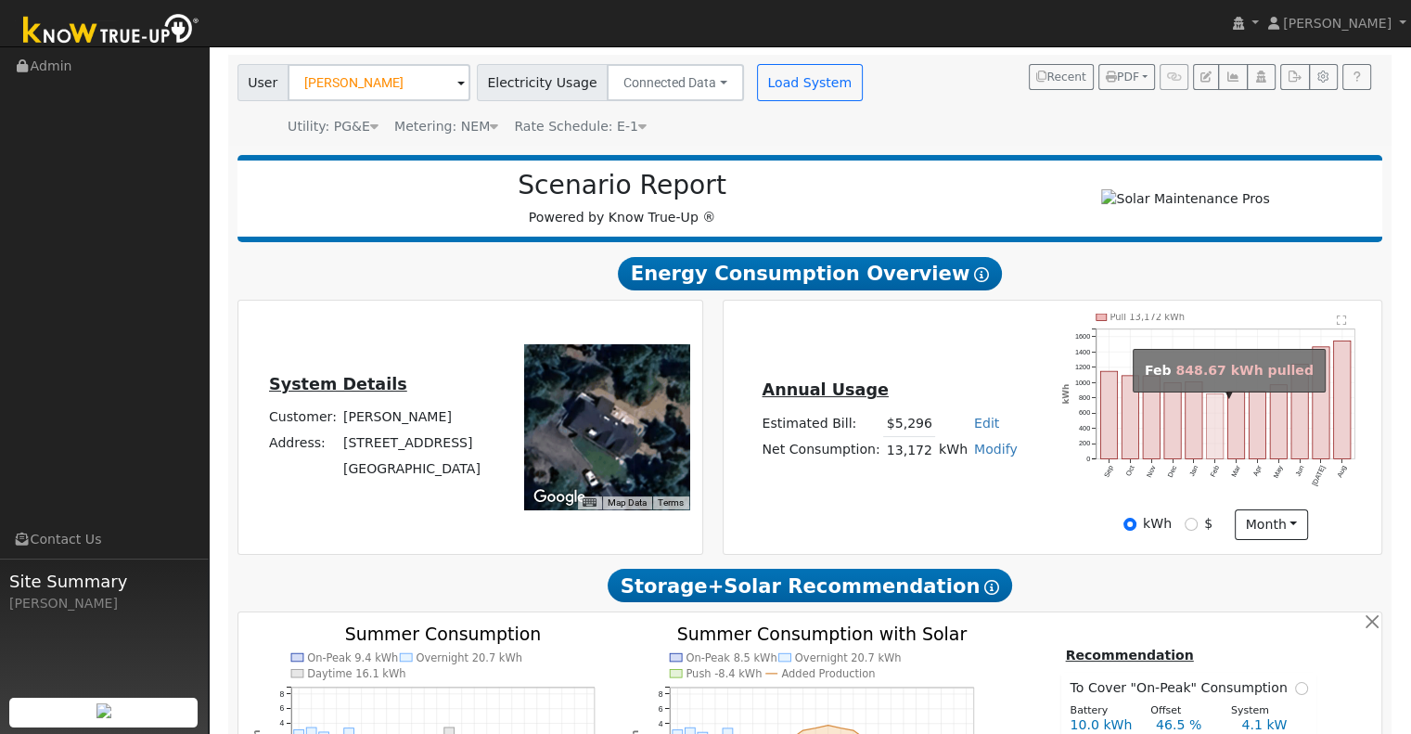
click at [1213, 426] on rect "onclick=""" at bounding box center [1215, 426] width 17 height 65
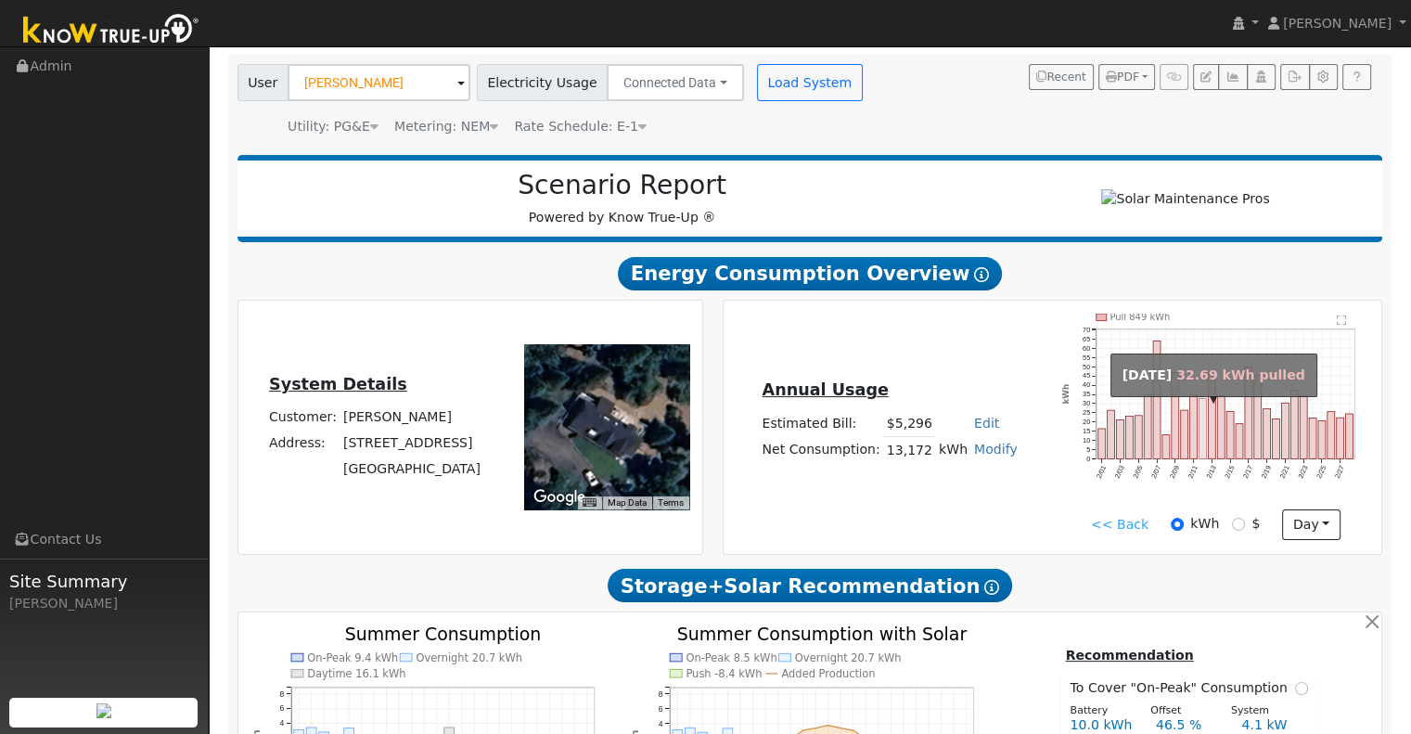
click at [1203, 426] on rect "onclick=""" at bounding box center [1203, 429] width 7 height 60
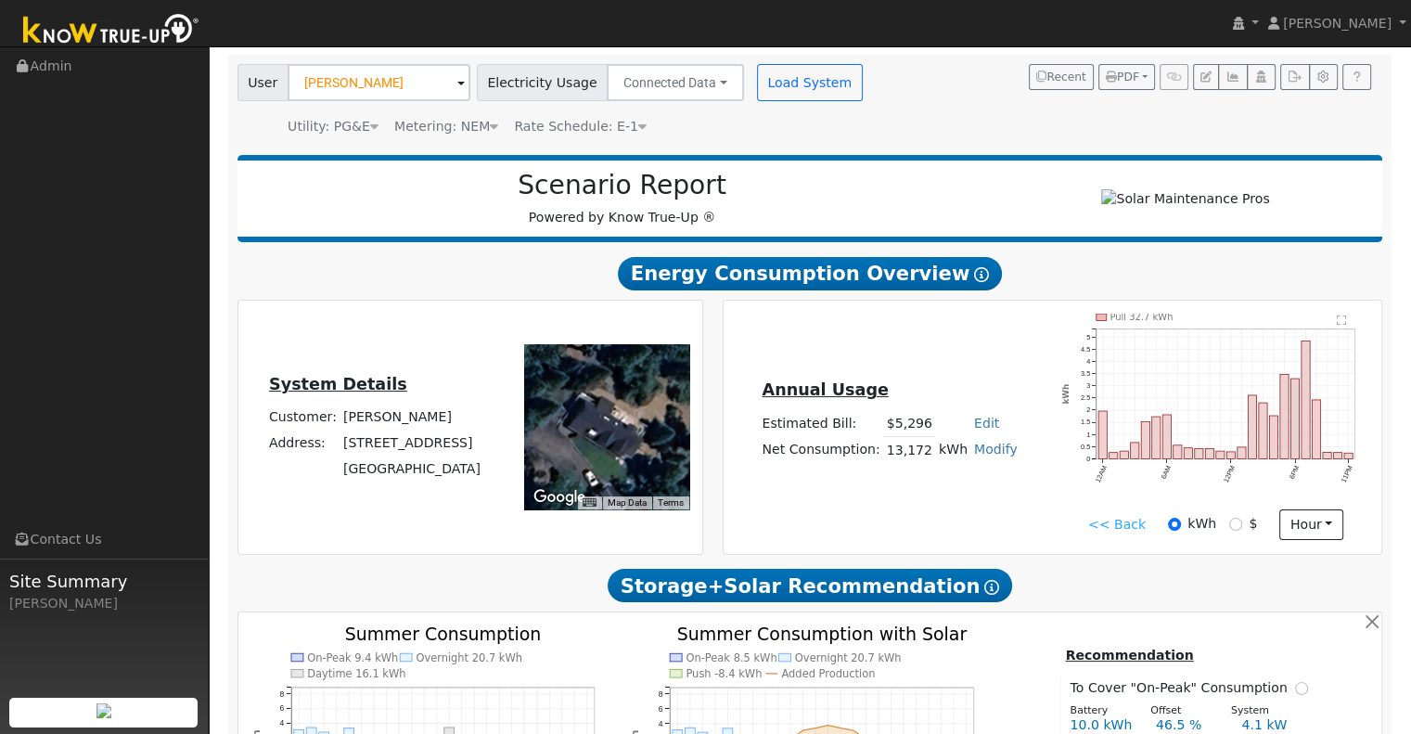
click at [1098, 530] on link "<< Back" at bounding box center [1117, 524] width 58 height 19
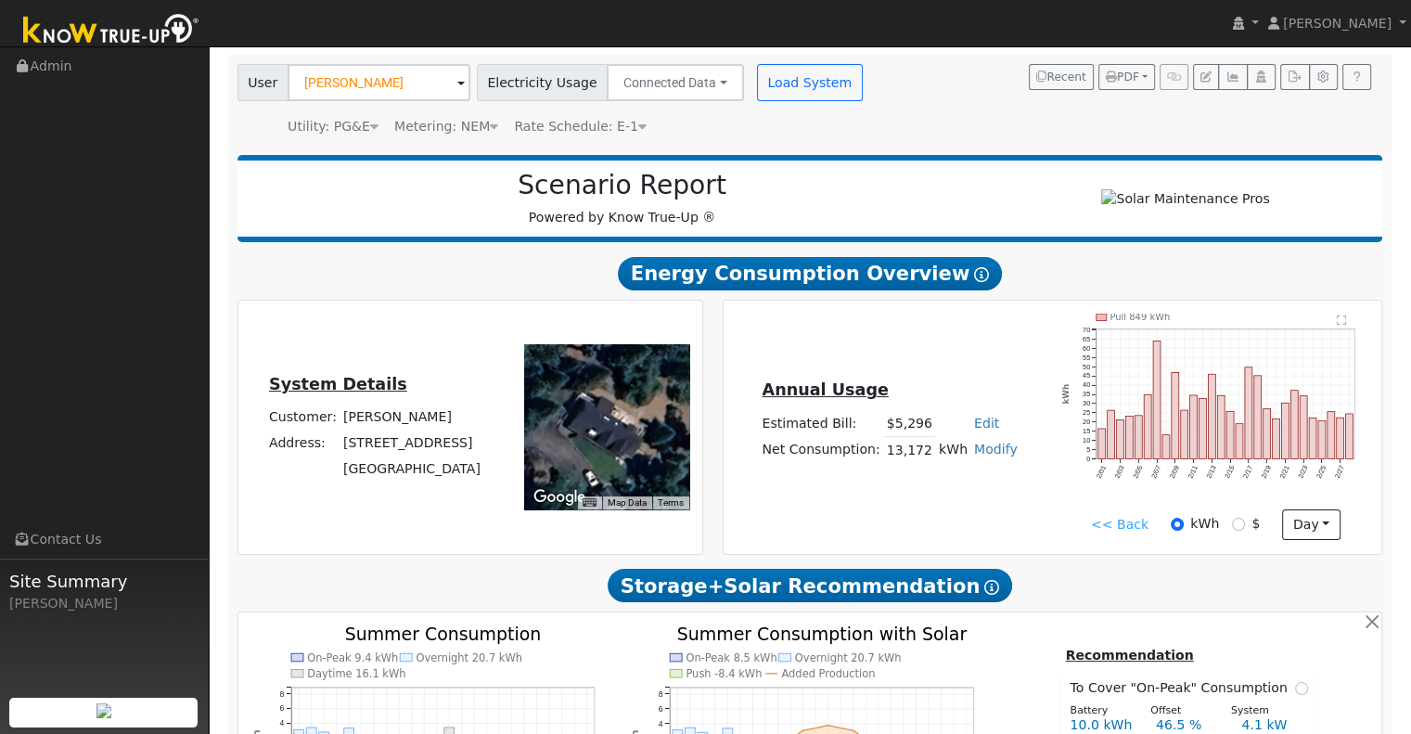
click at [1112, 527] on link "<< Back" at bounding box center [1120, 524] width 58 height 19
